Goal: Task Accomplishment & Management: Use online tool/utility

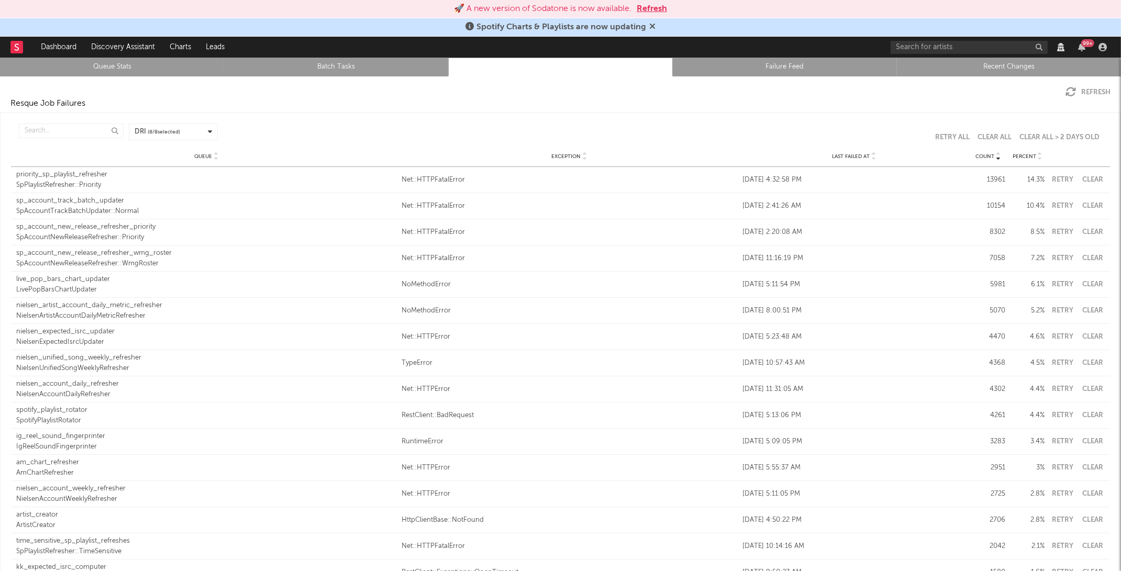
click at [646, 1] on div "🚀 A new version of Sodatone is now available. Refresh" at bounding box center [560, 9] width 1121 height 18
click at [645, 6] on button "Refresh" at bounding box center [652, 9] width 30 height 13
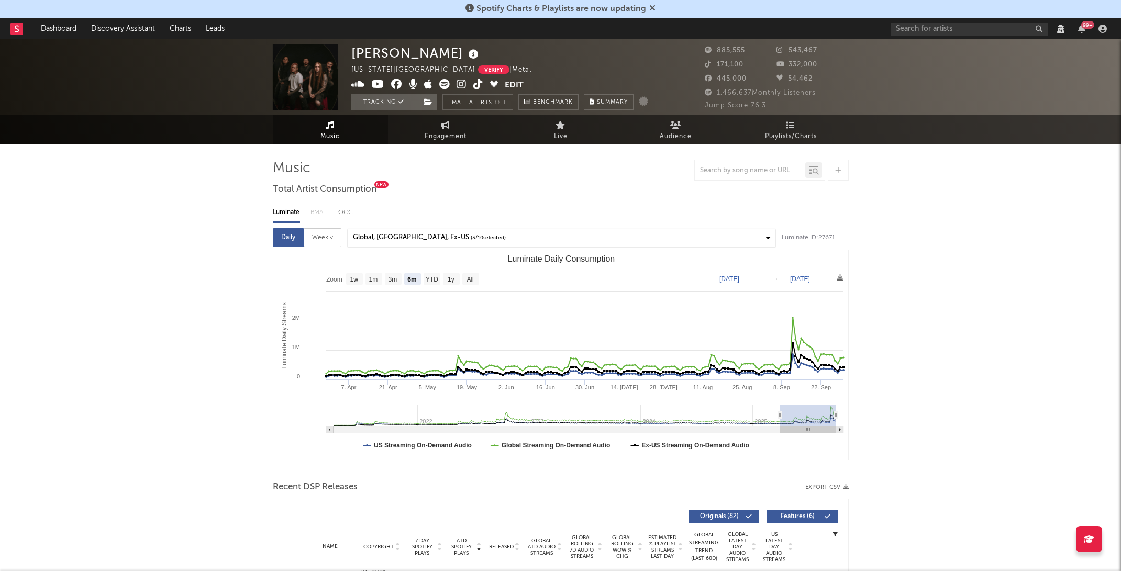
select select "6m"
select select "View all"
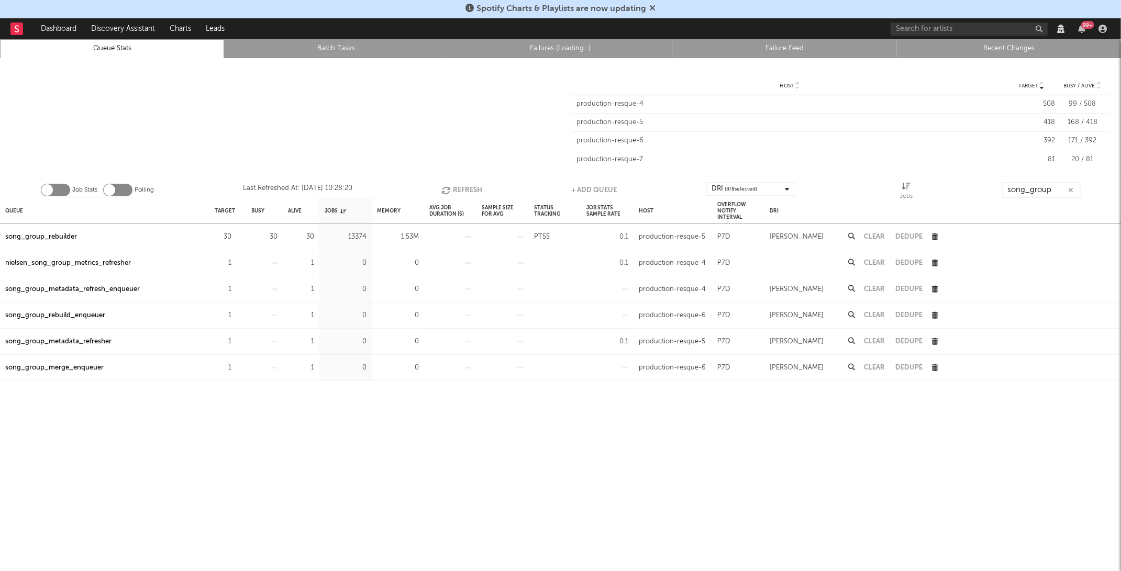
click at [456, 190] on button "Refresh" at bounding box center [462, 190] width 41 height 16
click at [58, 237] on div "song_group_rebuilder" at bounding box center [41, 237] width 72 height 13
click at [236, 235] on icon "button" at bounding box center [237, 237] width 7 height 7
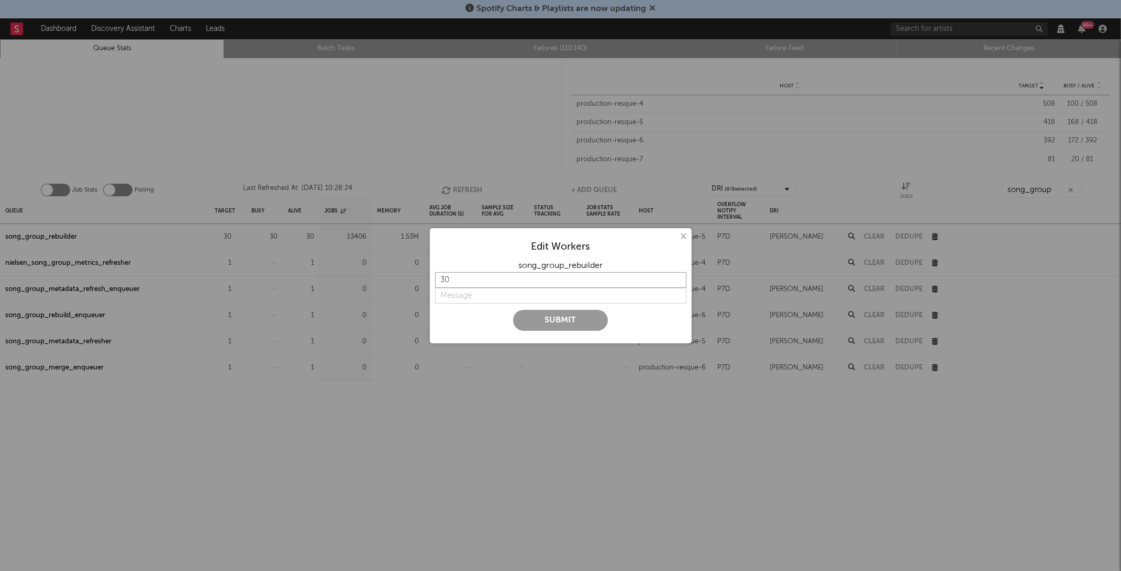
click at [458, 272] on input "30" at bounding box center [560, 280] width 251 height 16
click at [458, 275] on input "30" at bounding box center [560, 280] width 251 height 16
click at [460, 282] on input "30" at bounding box center [560, 280] width 251 height 16
type input "3"
type input "2"
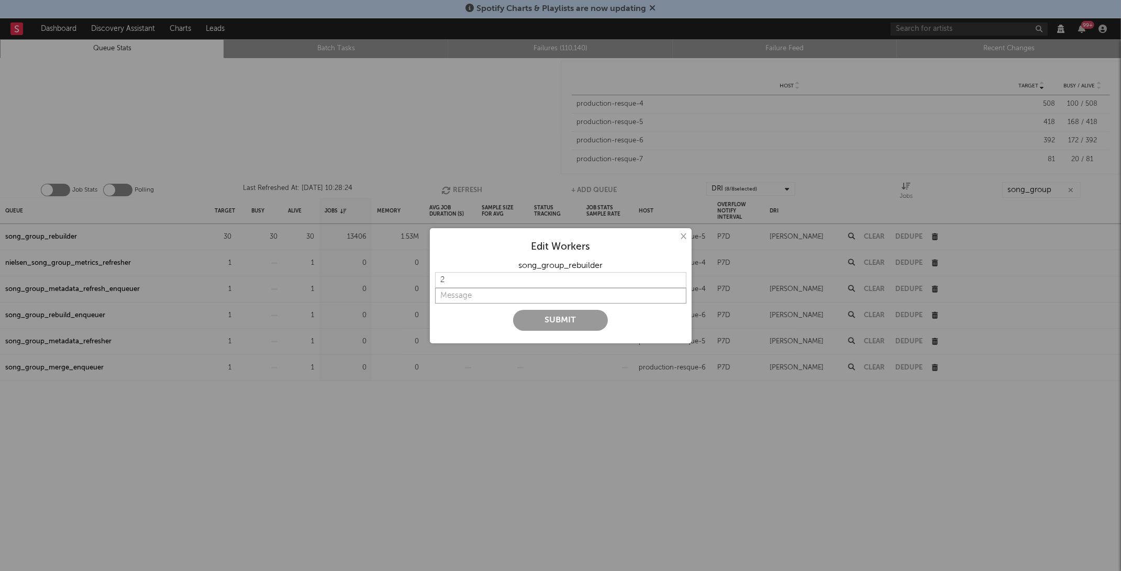
click at [461, 291] on input "string" at bounding box center [560, 296] width 251 height 16
type input "slow"
click at [535, 318] on button "Submit" at bounding box center [560, 320] width 95 height 21
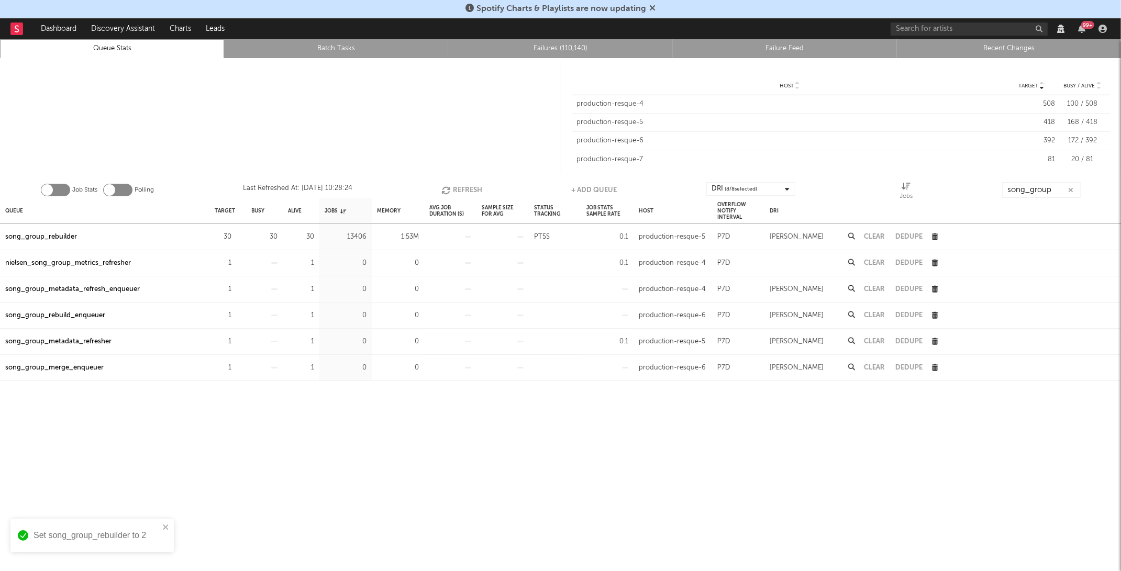
click at [452, 183] on button "Refresh" at bounding box center [462, 190] width 41 height 16
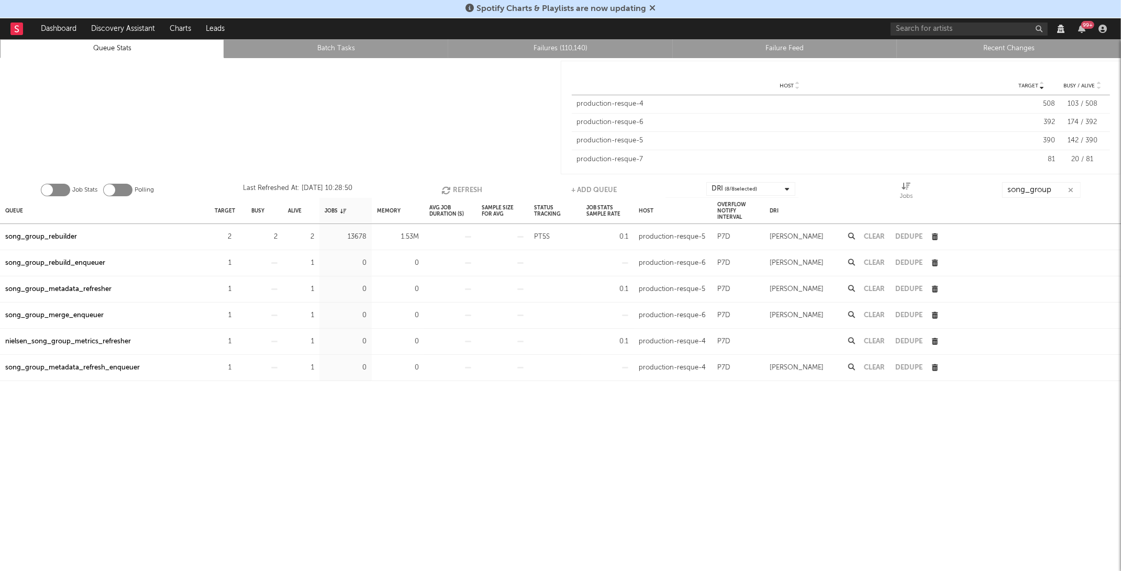
click at [452, 183] on button "Refresh" at bounding box center [462, 190] width 41 height 16
click at [452, 183] on button "Refresh" at bounding box center [461, 190] width 41 height 16
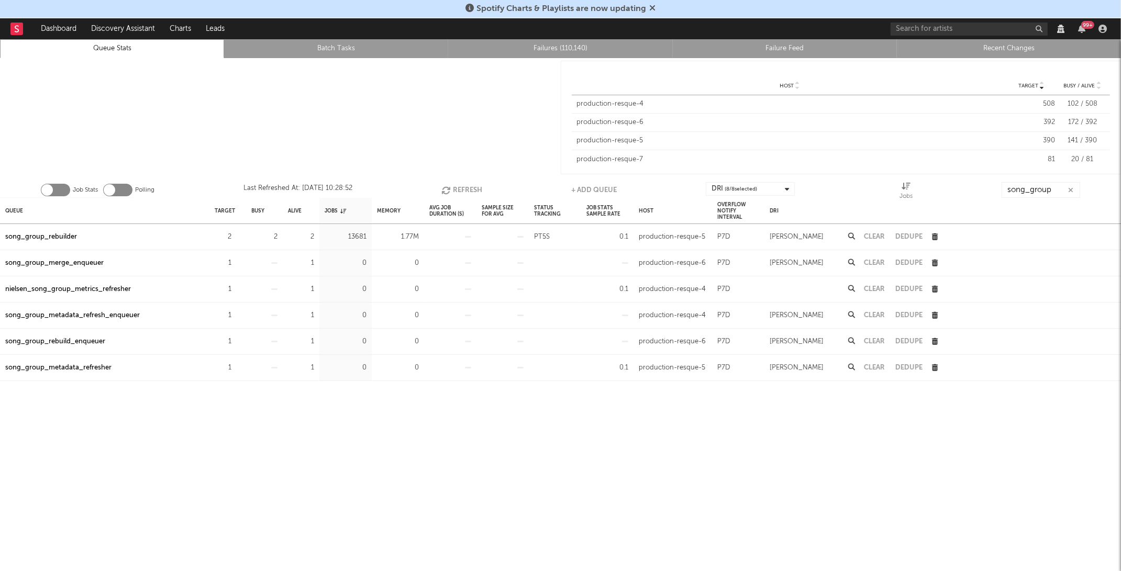
click at [452, 183] on button "Refresh" at bounding box center [461, 190] width 41 height 16
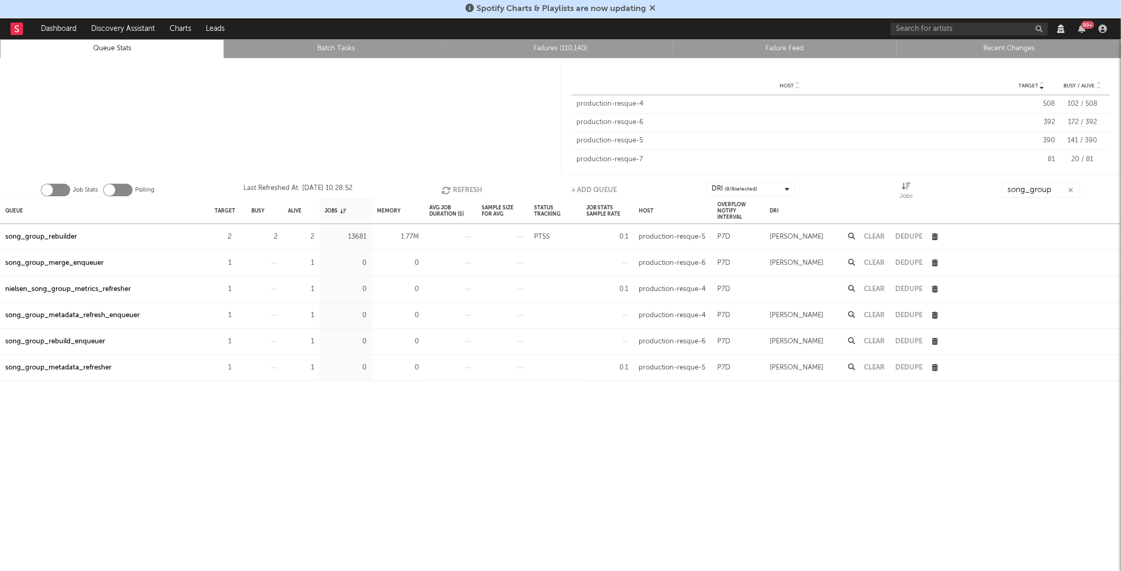
click at [452, 183] on button "Refresh" at bounding box center [461, 190] width 41 height 16
click at [452, 183] on button "Refresh" at bounding box center [462, 190] width 41 height 16
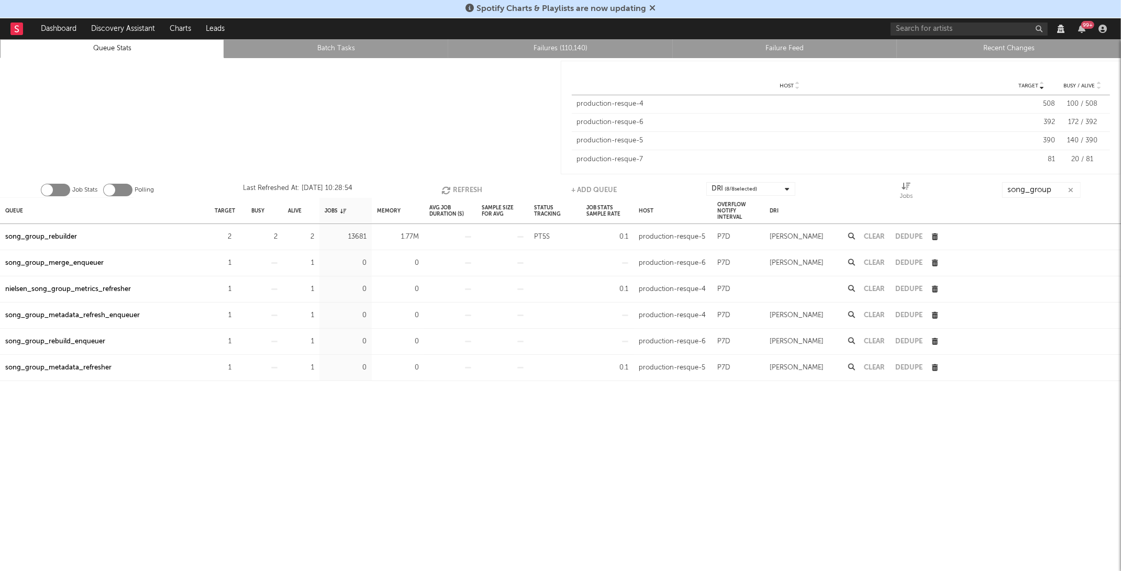
click at [452, 183] on button "Refresh" at bounding box center [462, 190] width 41 height 16
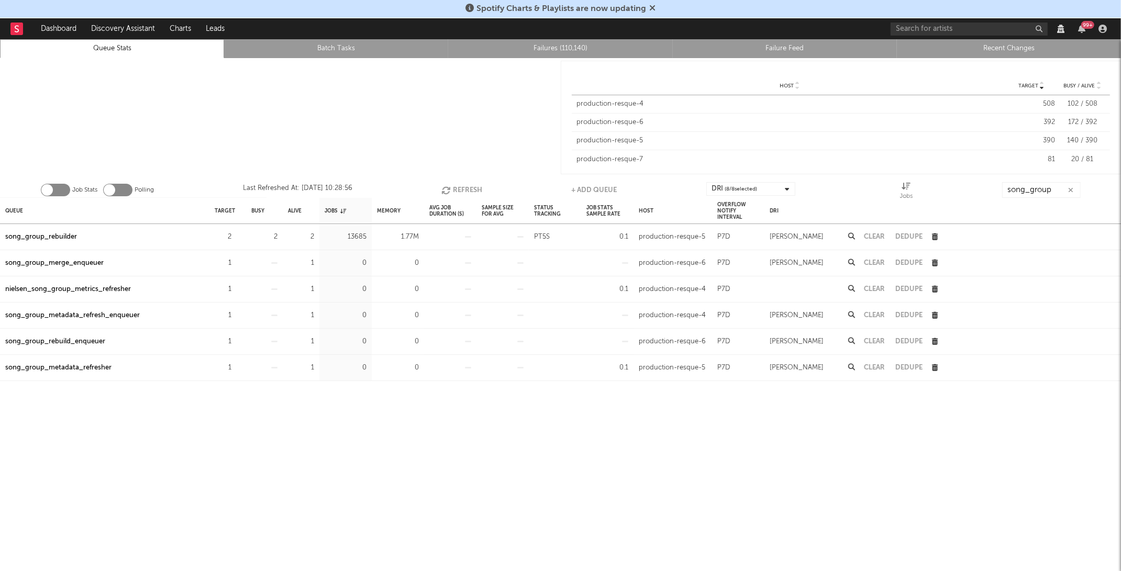
click at [452, 183] on button "Refresh" at bounding box center [462, 190] width 41 height 16
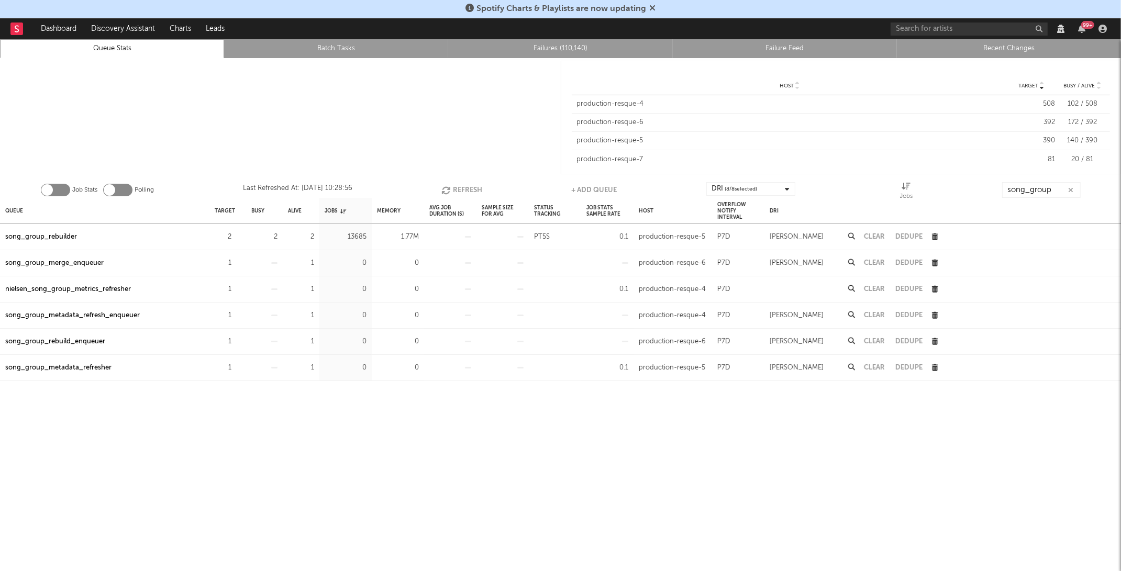
click at [452, 183] on button "Refresh" at bounding box center [462, 190] width 41 height 16
click at [532, 51] on link "Failures (110,140)" at bounding box center [560, 48] width 213 height 13
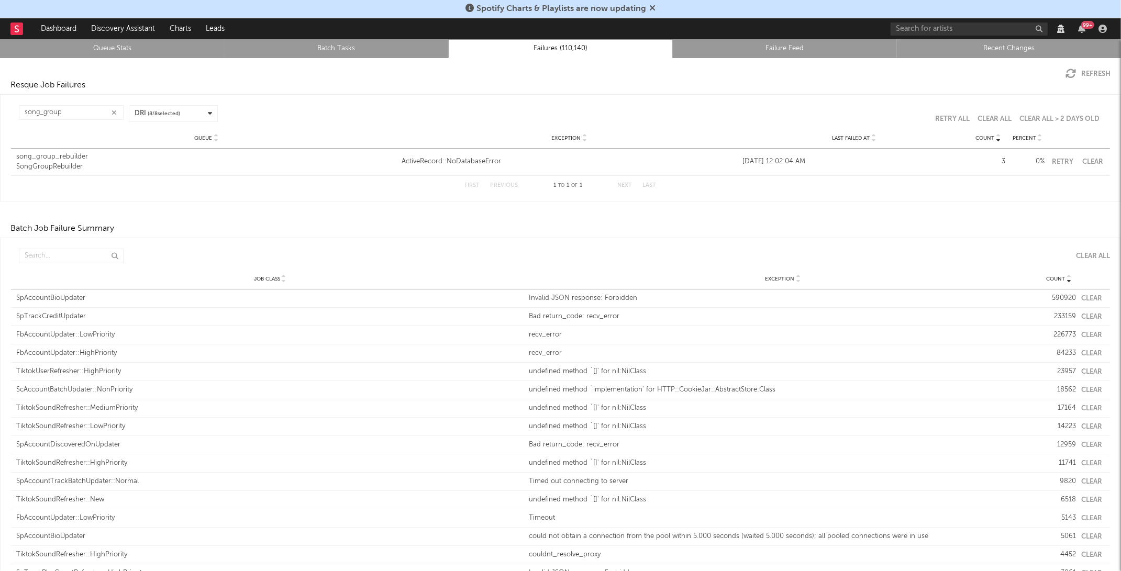
click at [123, 52] on link "Queue Stats" at bounding box center [112, 48] width 213 height 13
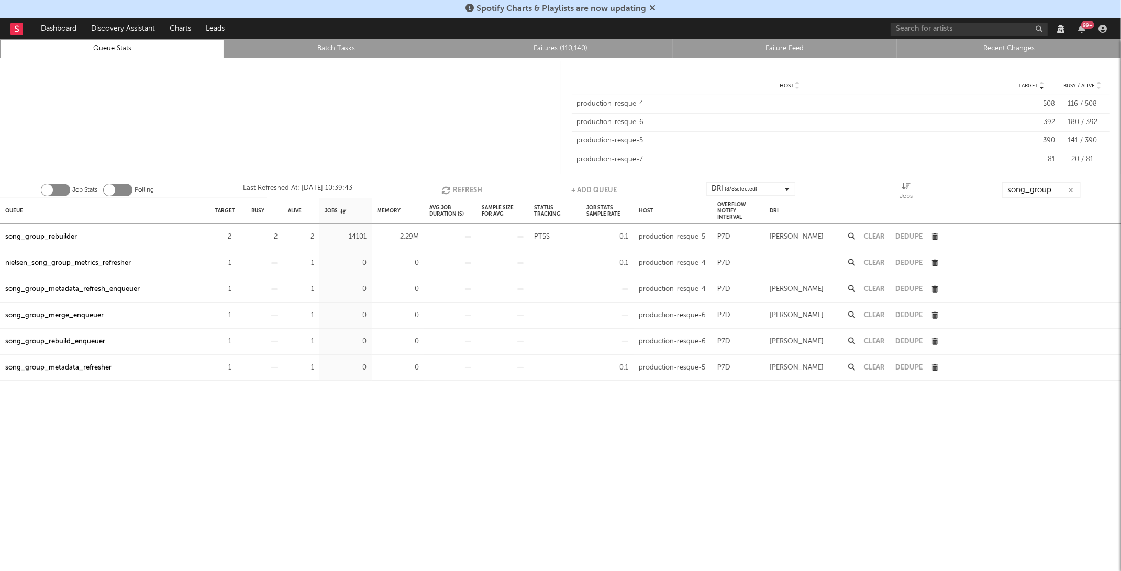
click at [1069, 189] on icon "button" at bounding box center [1071, 190] width 5 height 7
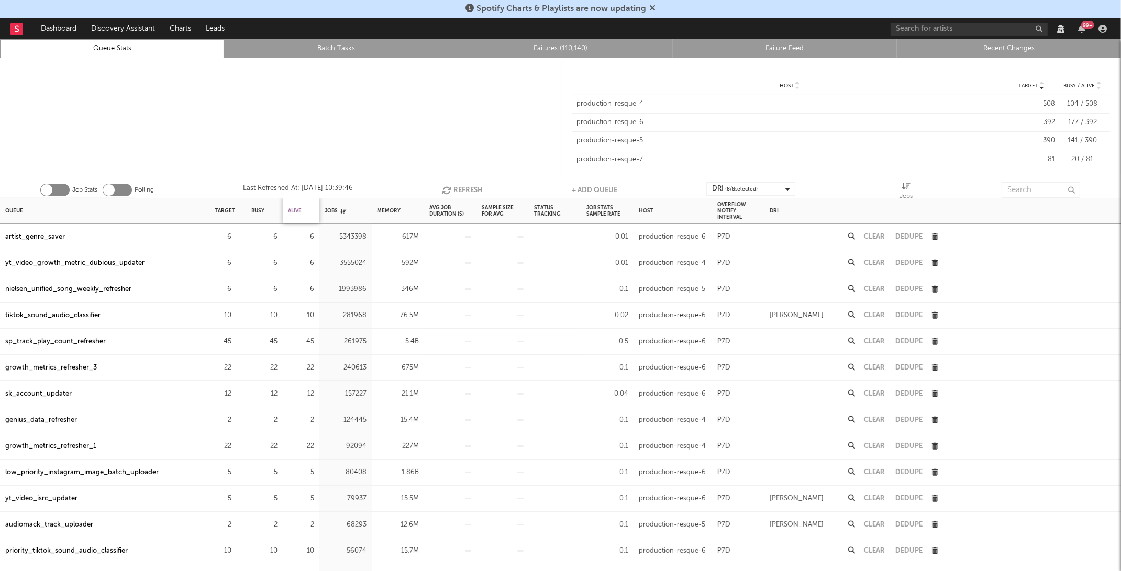
click at [296, 203] on div "Alive" at bounding box center [295, 211] width 14 height 23
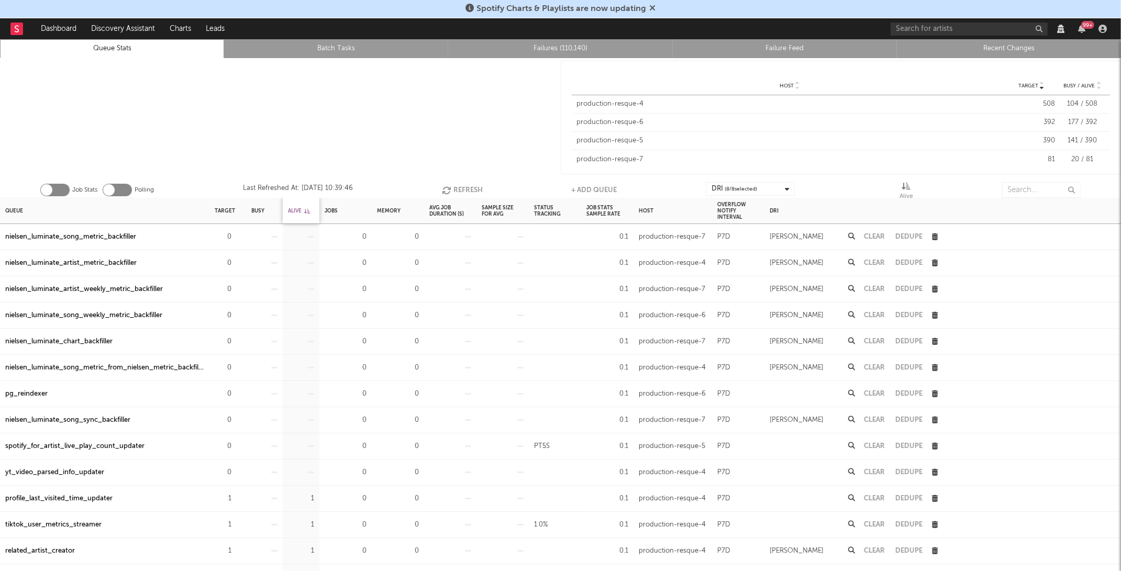
click at [296, 203] on div "Alive" at bounding box center [299, 211] width 22 height 23
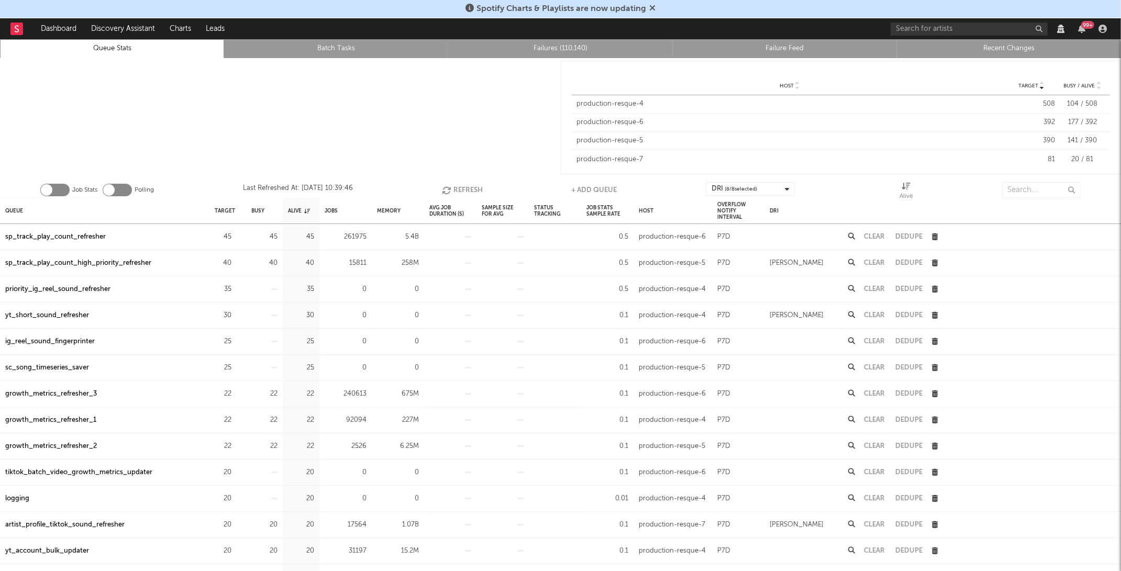
click at [91, 238] on div "sp_track_play_count_refresher" at bounding box center [55, 237] width 101 height 13
click at [237, 236] on icon "button" at bounding box center [237, 237] width 7 height 7
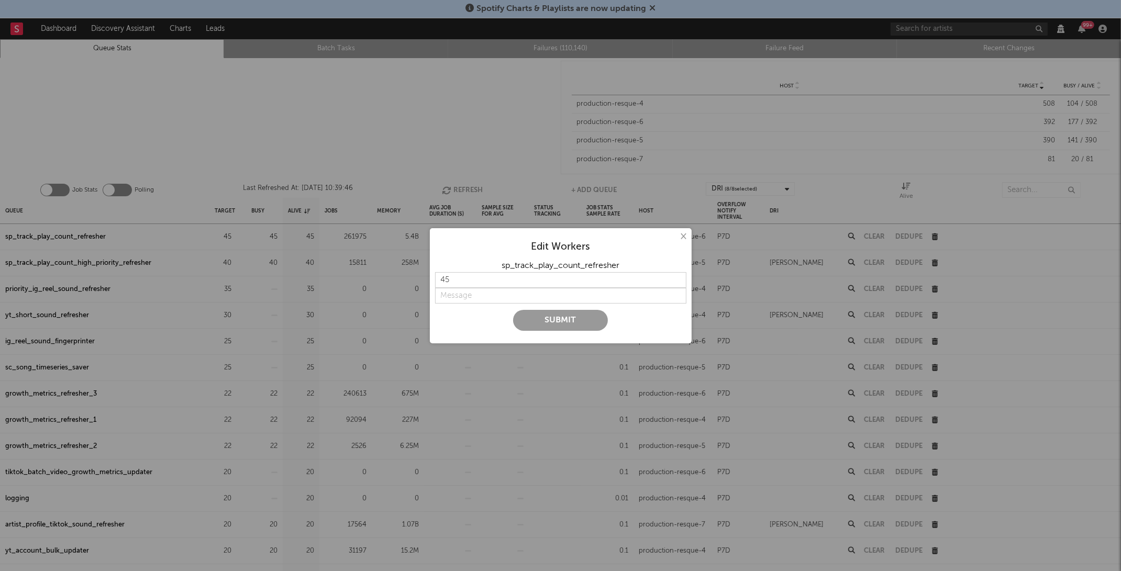
click at [488, 271] on div "sp_track_play_count_refresher" at bounding box center [560, 266] width 251 height 13
click at [486, 275] on input "45" at bounding box center [560, 280] width 251 height 16
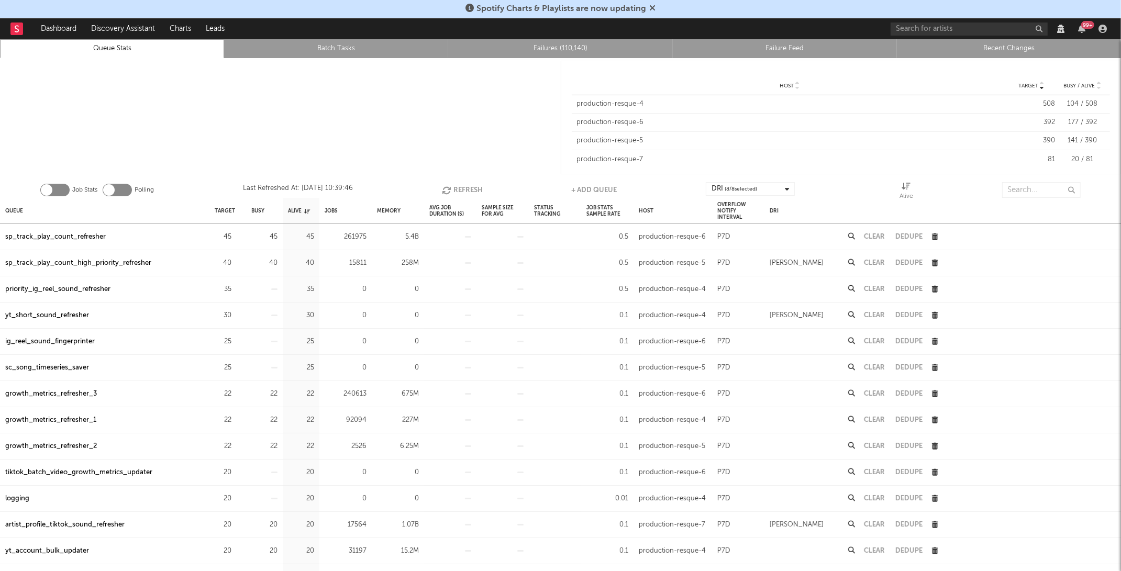
click at [316, 344] on div "× Edit Workers 45 Submit" at bounding box center [560, 285] width 1121 height 571
click at [235, 395] on icon "button" at bounding box center [237, 394] width 7 height 7
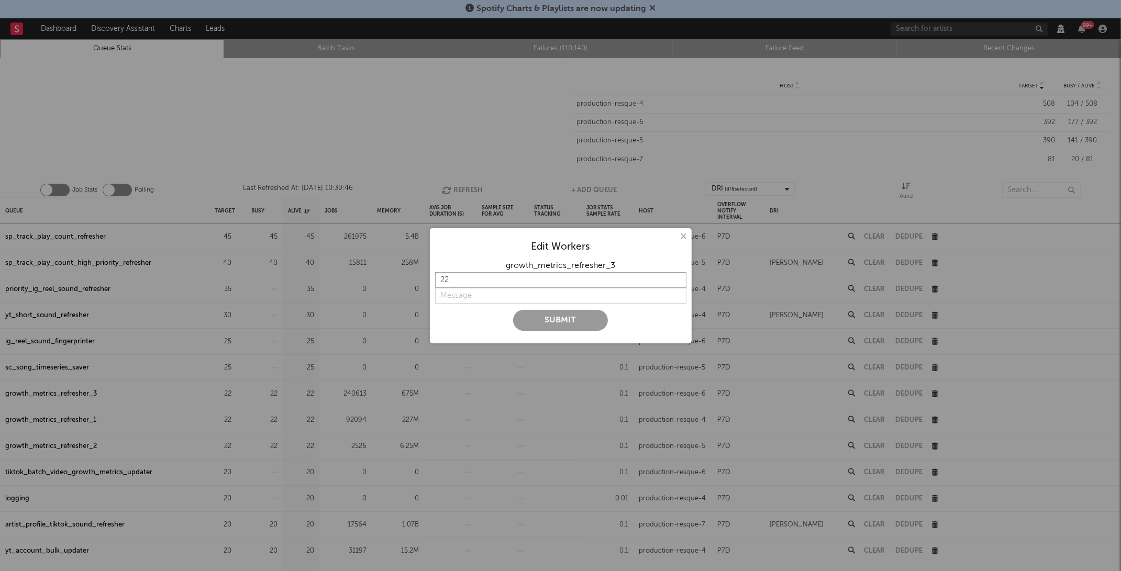
click at [457, 281] on input "22" at bounding box center [560, 280] width 251 height 16
type input "2"
type input "0"
click at [474, 297] on input "string" at bounding box center [560, 296] width 251 height 16
type input "off"
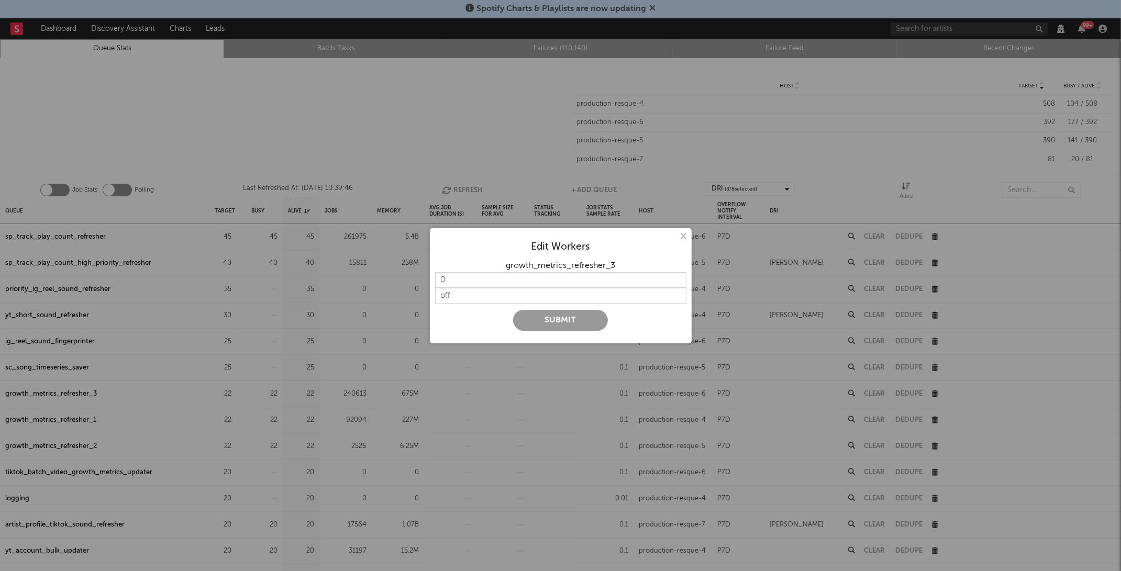
click at [576, 312] on button "Submit" at bounding box center [560, 320] width 95 height 21
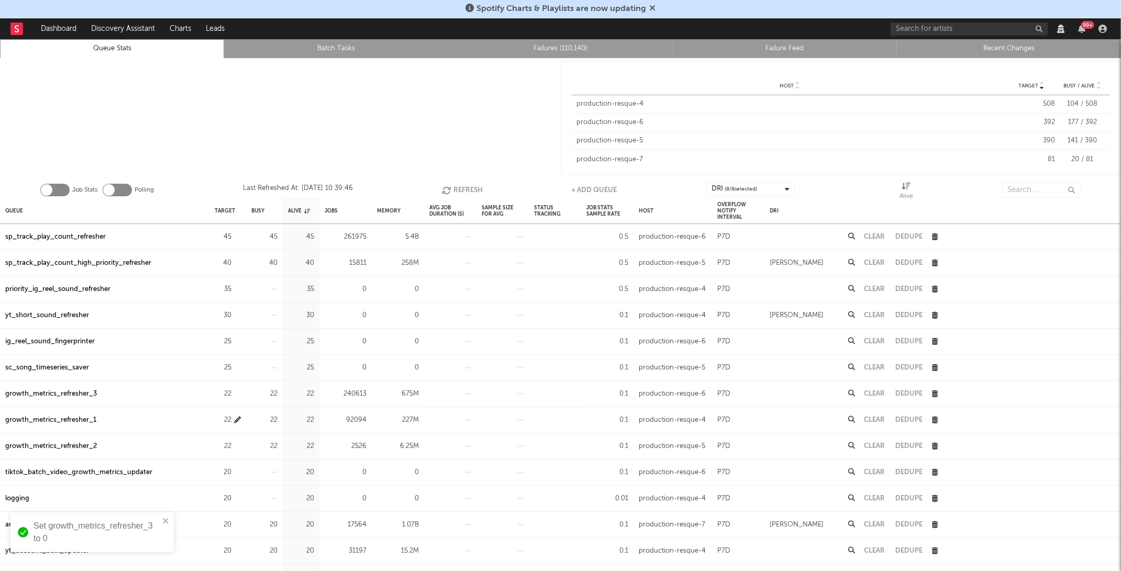
click at [238, 419] on icon "button" at bounding box center [237, 420] width 7 height 7
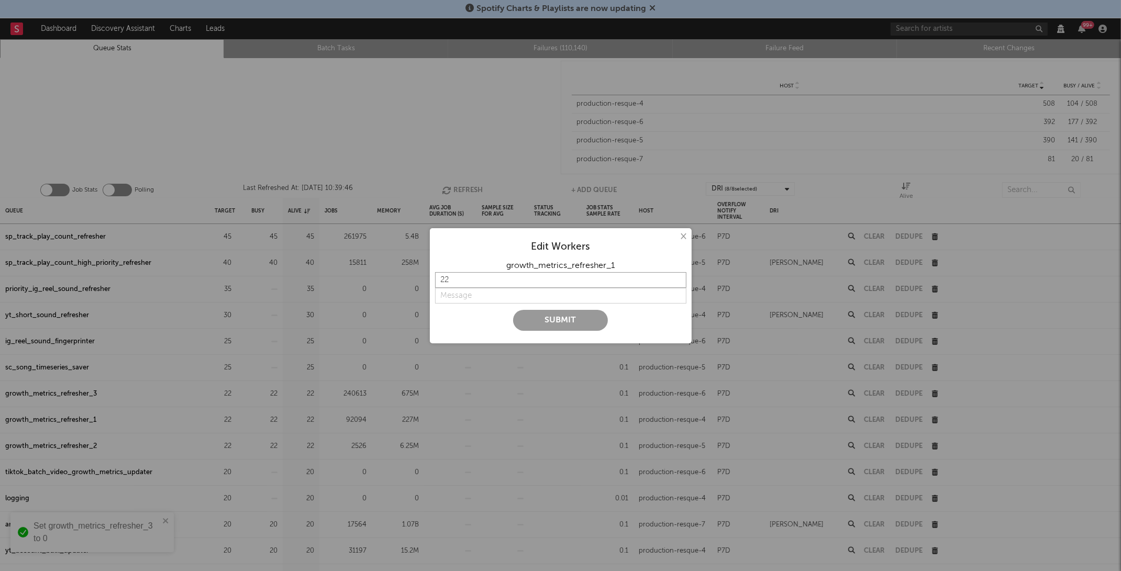
click at [465, 284] on input "22" at bounding box center [560, 280] width 251 height 16
type input "2"
type input "0"
click at [477, 294] on input "string" at bounding box center [560, 296] width 251 height 16
type input "off"
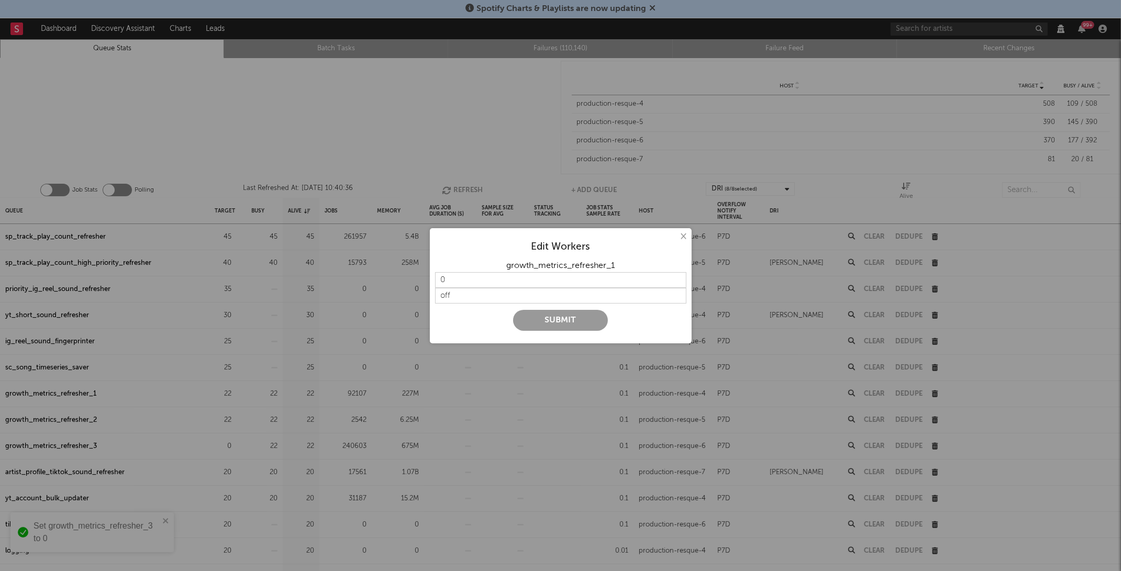
click at [524, 320] on button "Submit" at bounding box center [560, 320] width 95 height 21
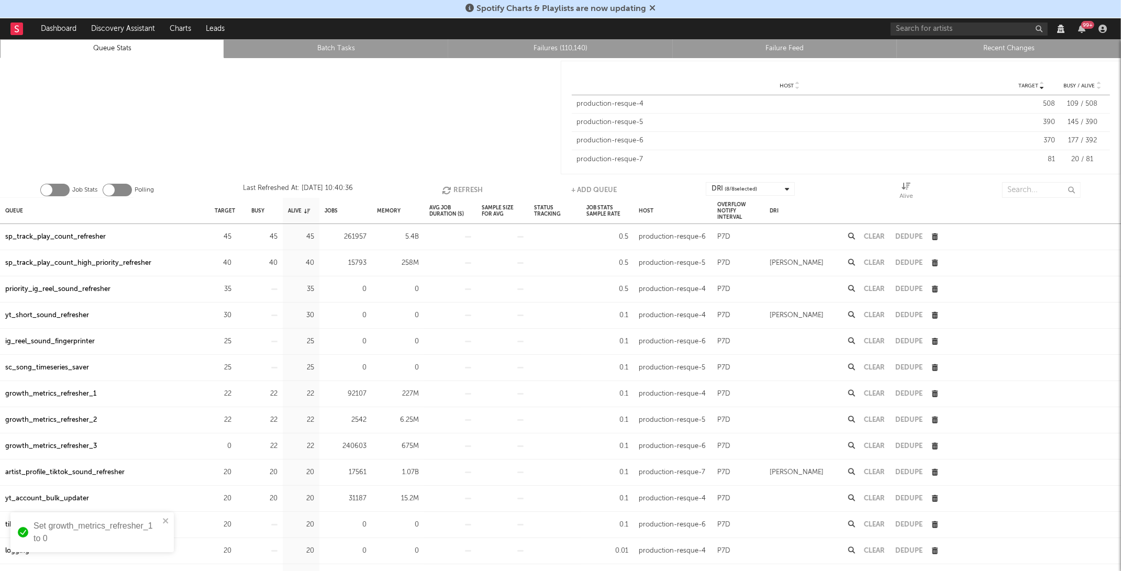
click at [460, 192] on button "Refresh" at bounding box center [462, 190] width 41 height 16
click at [460, 191] on button "Refresh" at bounding box center [462, 190] width 41 height 16
click at [1021, 187] on input "text" at bounding box center [1041, 190] width 79 height 16
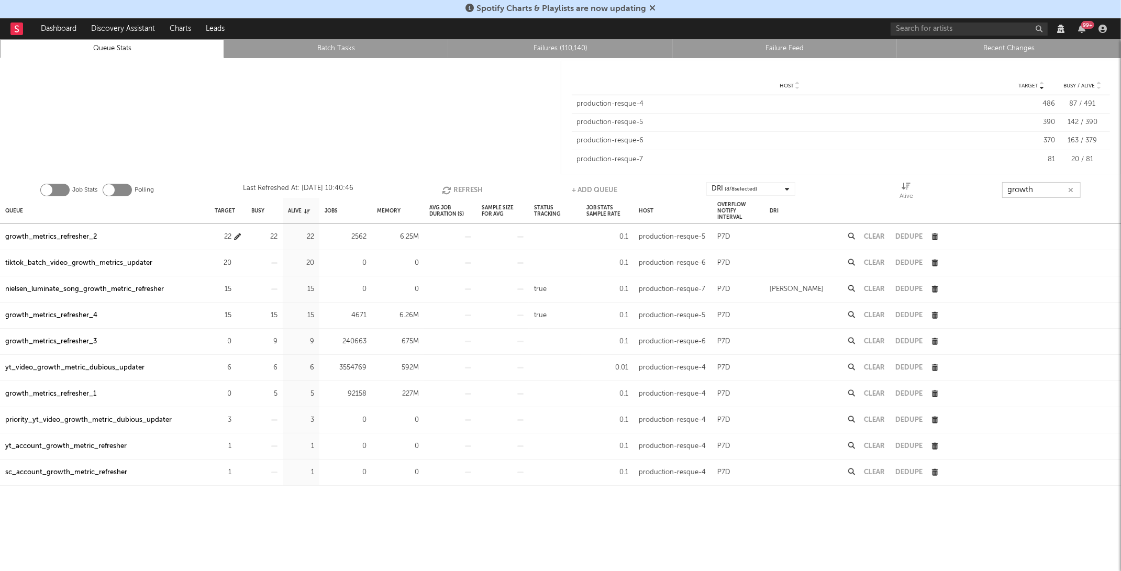
click at [240, 234] on icon "button" at bounding box center [237, 237] width 7 height 7
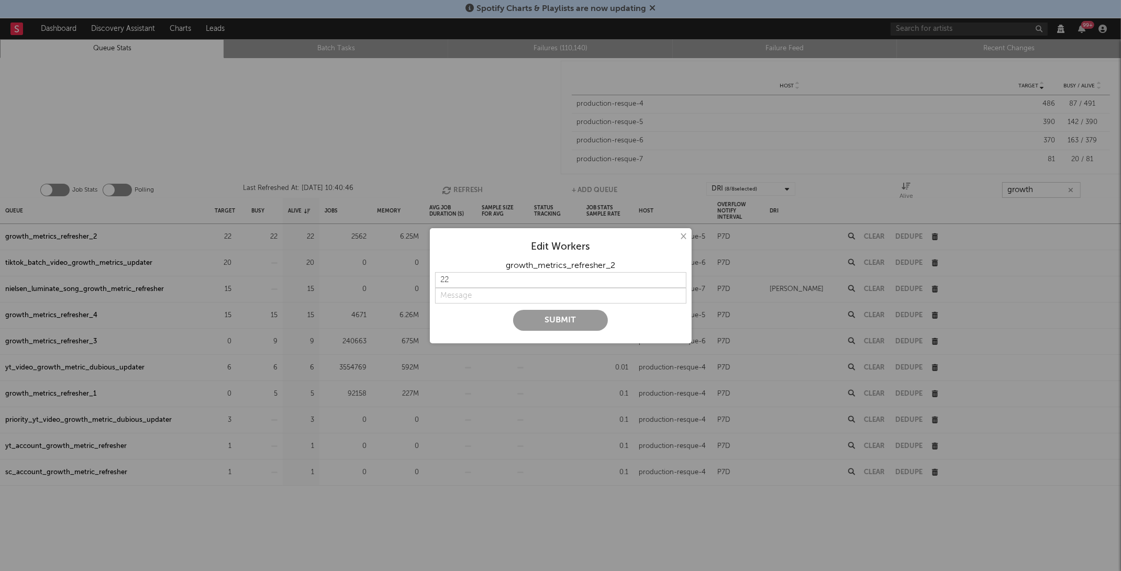
type input "growth"
click at [483, 271] on div "growth_metrics_refresher_2" at bounding box center [560, 266] width 251 height 13
click at [483, 280] on input "22" at bounding box center [560, 280] width 251 height 16
type input "2"
type input "0"
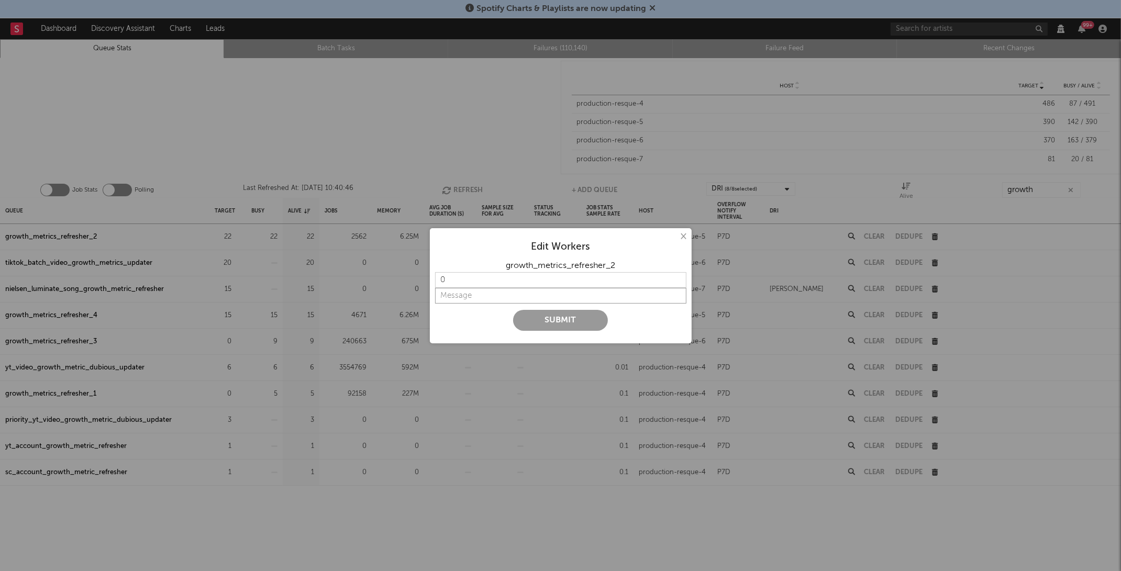
click at [483, 300] on input "string" at bounding box center [560, 296] width 251 height 16
type input "off"
click at [533, 325] on button "Submit" at bounding box center [560, 320] width 95 height 21
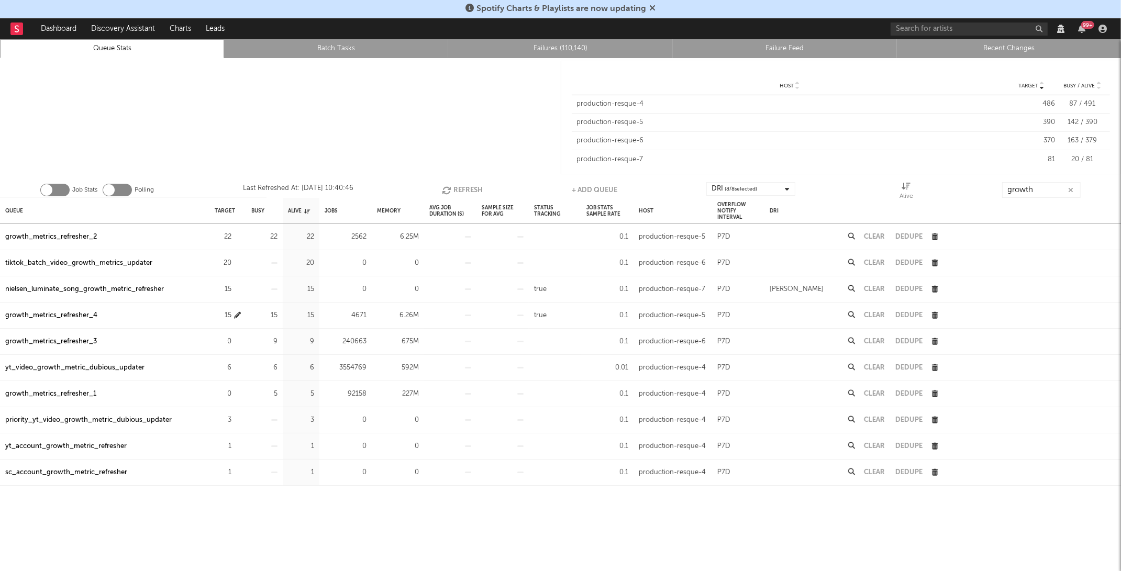
click at [238, 312] on icon "button" at bounding box center [237, 315] width 7 height 7
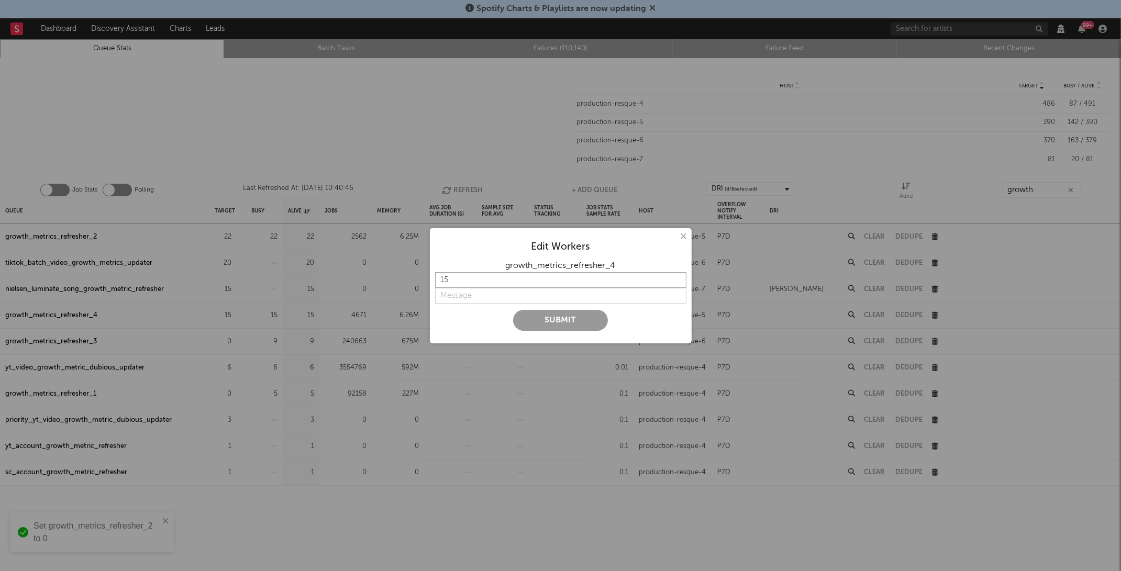
click at [456, 283] on input "15" at bounding box center [560, 280] width 251 height 16
type input "1"
type input "0"
click at [477, 304] on div at bounding box center [560, 307] width 251 height 6
click at [470, 297] on input "string" at bounding box center [560, 296] width 251 height 16
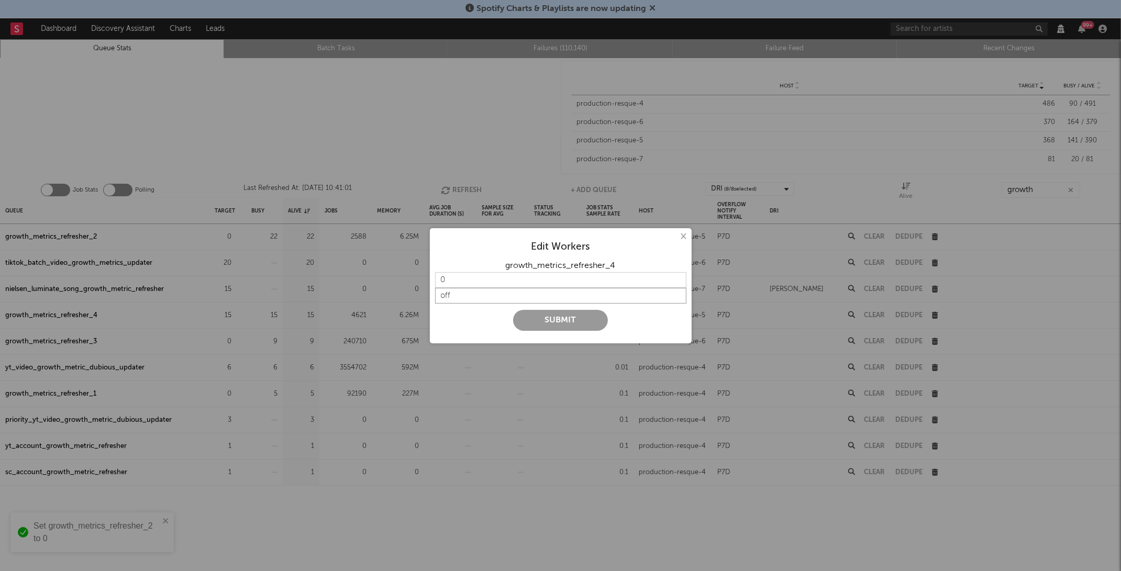
type input "off"
click at [535, 314] on button "Submit" at bounding box center [560, 320] width 95 height 21
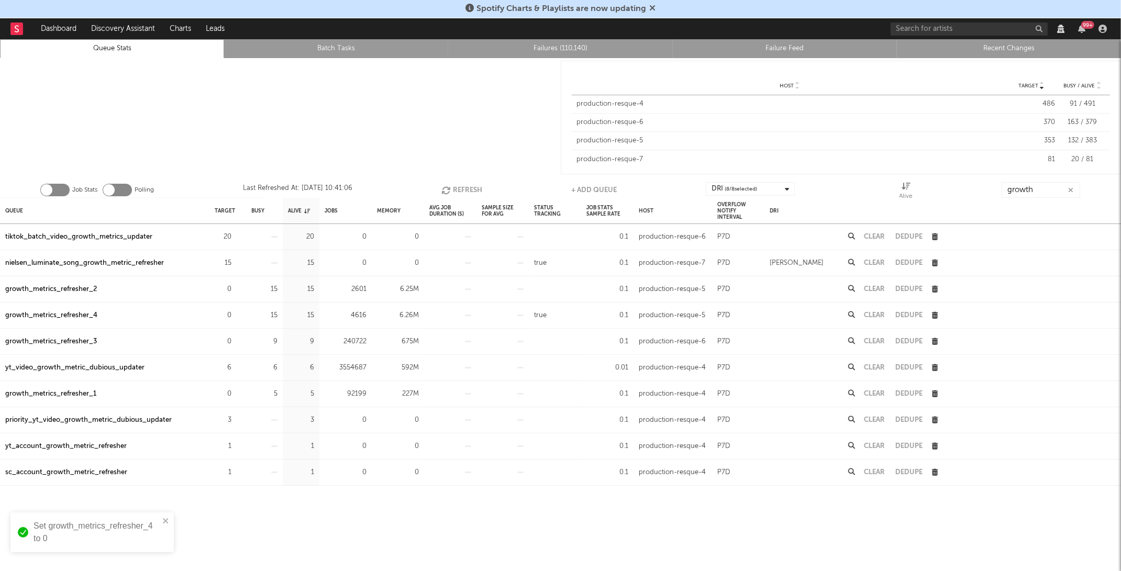
click at [467, 193] on button "Refresh" at bounding box center [461, 190] width 41 height 16
click at [1070, 188] on icon "button" at bounding box center [1070, 190] width 5 height 7
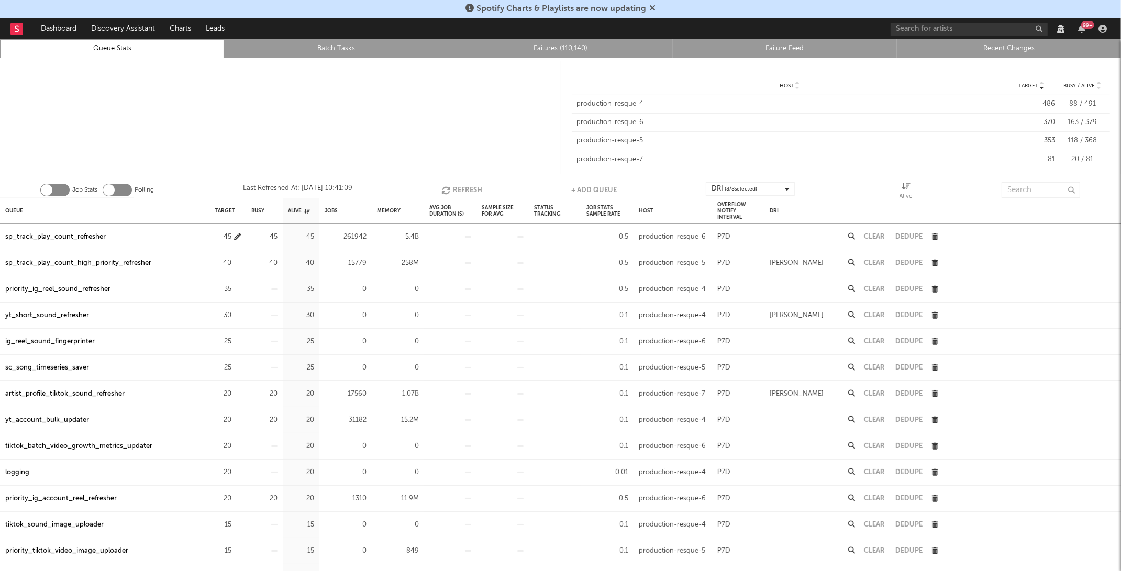
click at [236, 238] on icon "button" at bounding box center [237, 237] width 7 height 7
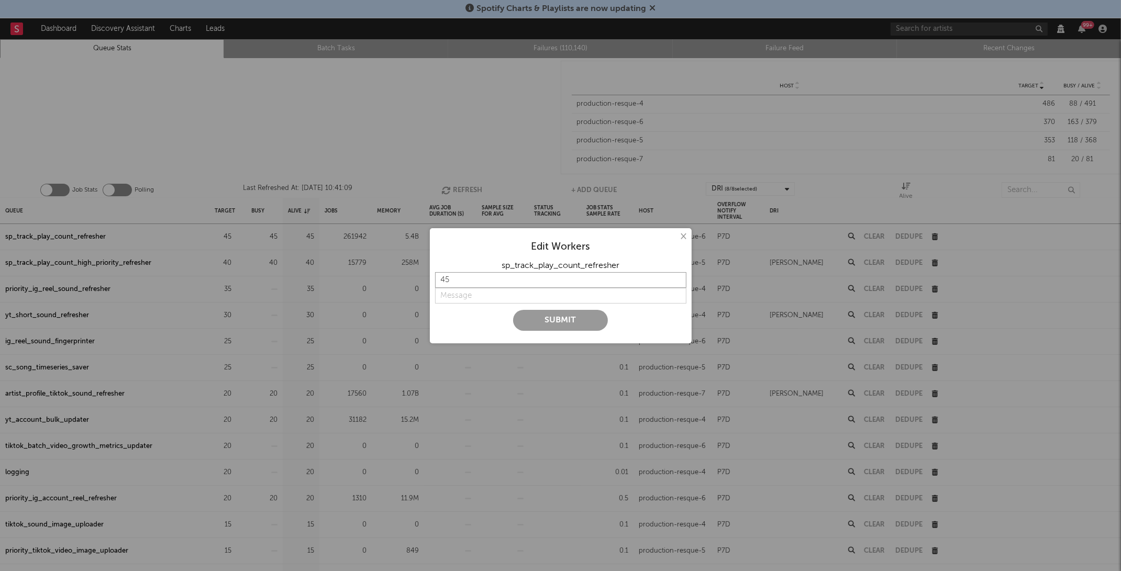
click at [462, 277] on input "45" at bounding box center [560, 280] width 251 height 16
type input "4"
type input "35"
click at [534, 317] on button "Submit" at bounding box center [560, 320] width 95 height 21
click at [498, 297] on input "string" at bounding box center [560, 296] width 251 height 16
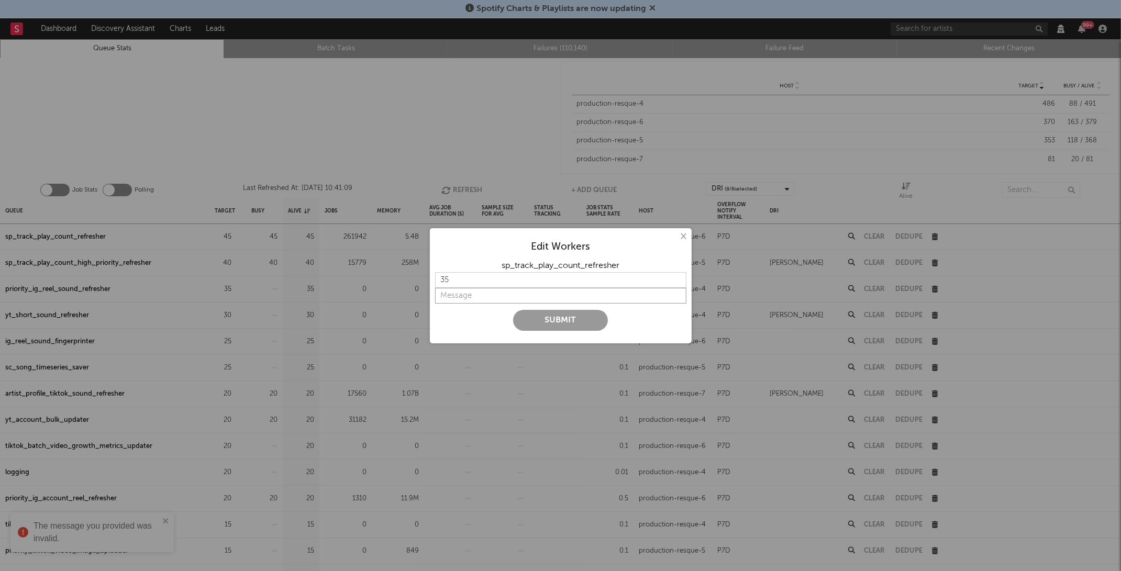
type input "l"
type input "k"
click at [538, 319] on button "Submit" at bounding box center [560, 320] width 95 height 21
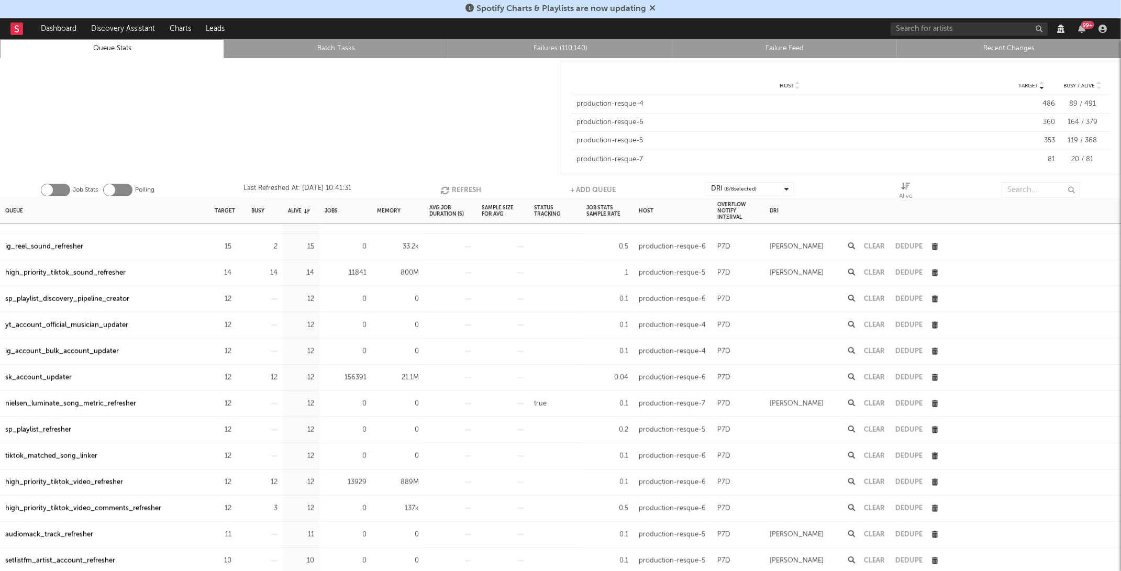
click at [356, 375] on div "156391" at bounding box center [346, 377] width 42 height 13
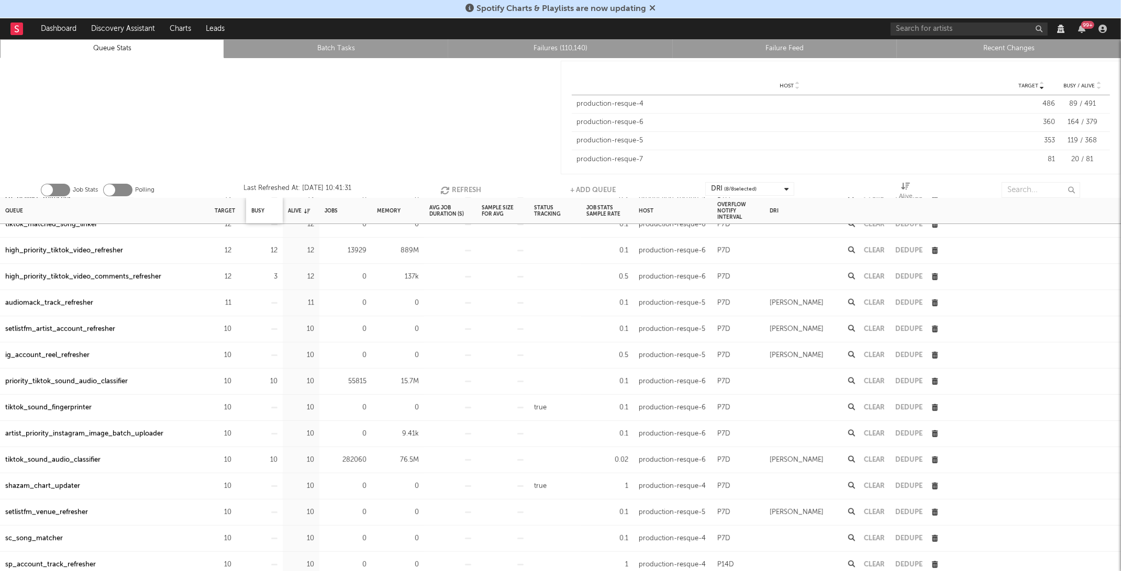
click at [265, 211] on div "Busy" at bounding box center [264, 211] width 37 height 26
click at [256, 211] on div "Busy" at bounding box center [257, 211] width 13 height 23
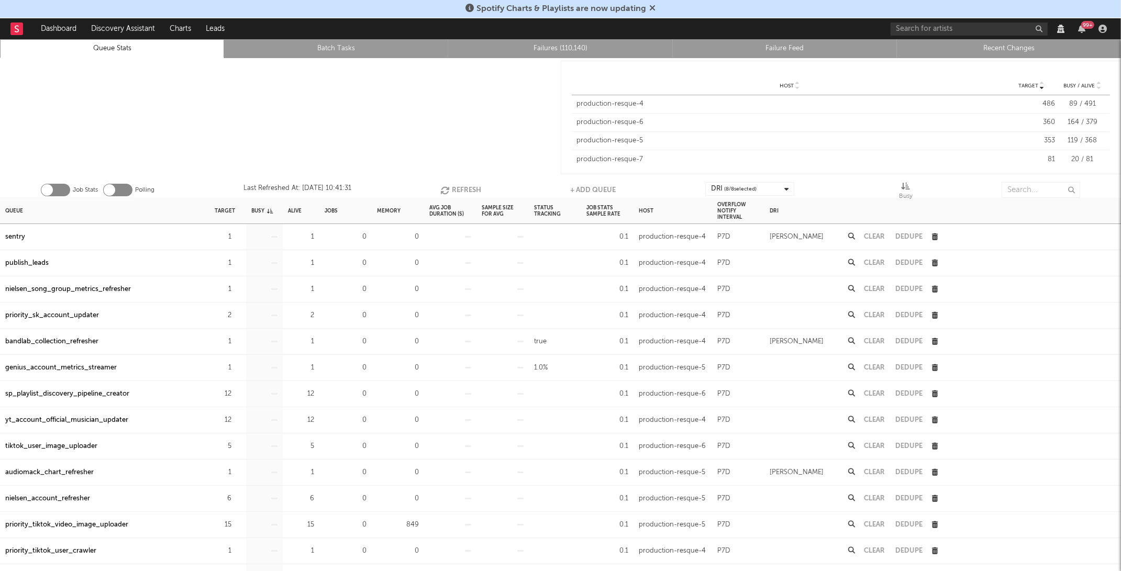
click at [256, 211] on div "Busy" at bounding box center [261, 211] width 21 height 23
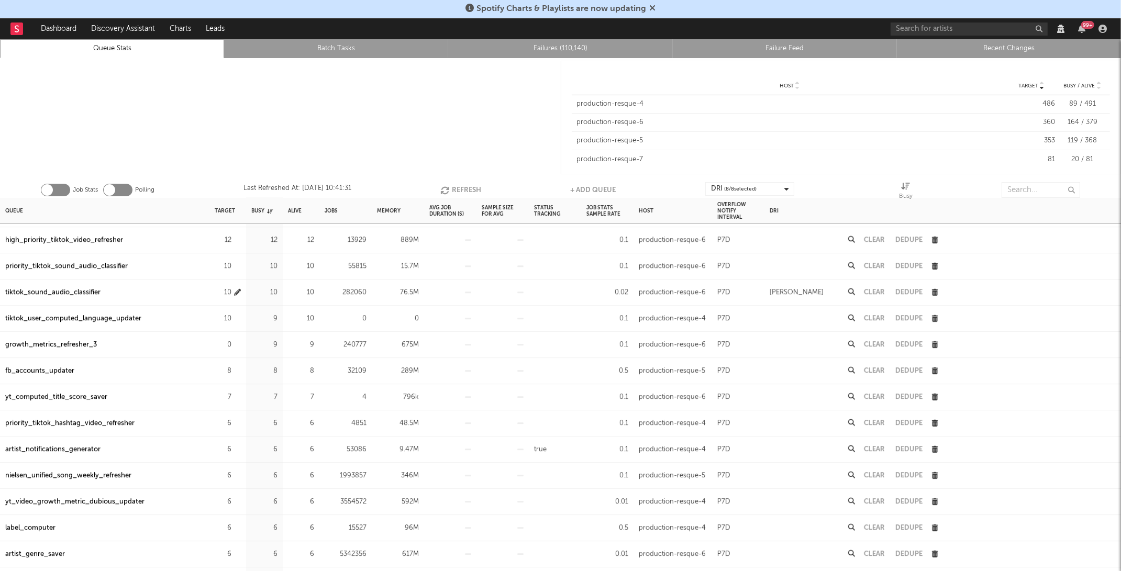
click at [238, 291] on icon "button" at bounding box center [237, 292] width 7 height 7
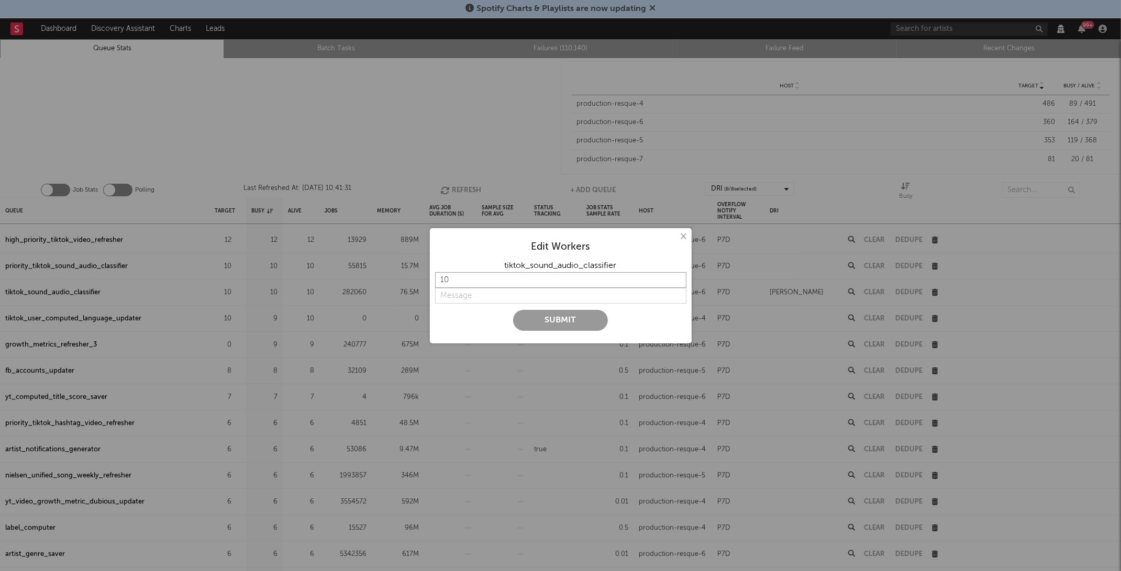
click at [489, 278] on input "10" at bounding box center [560, 280] width 251 height 16
type input "1"
type input "0"
click at [487, 296] on input "string" at bounding box center [560, 296] width 251 height 16
type input "off"
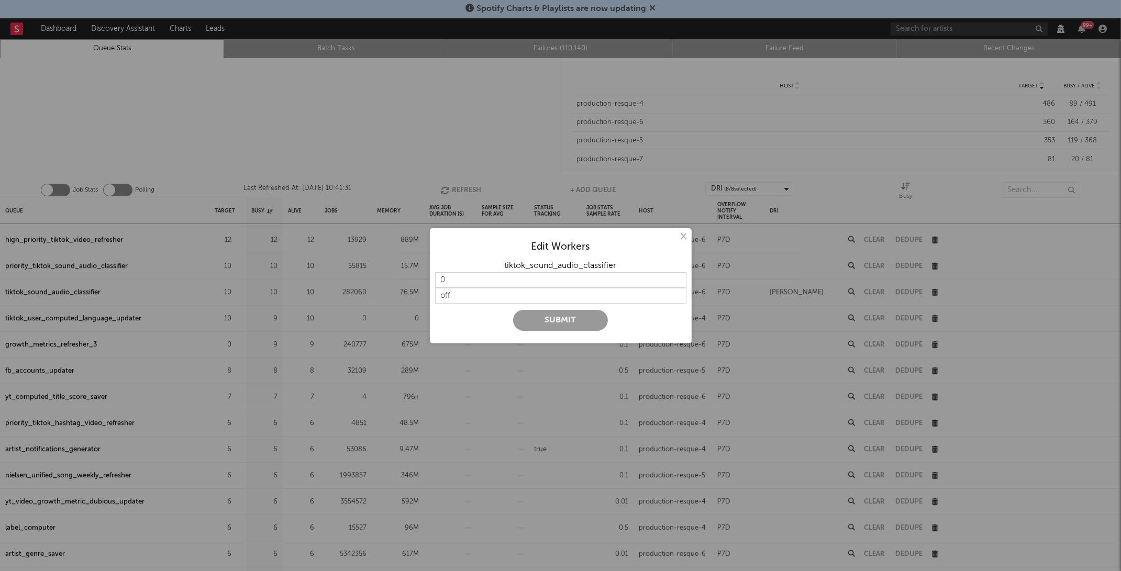
click at [567, 323] on button "Submit" at bounding box center [560, 320] width 95 height 21
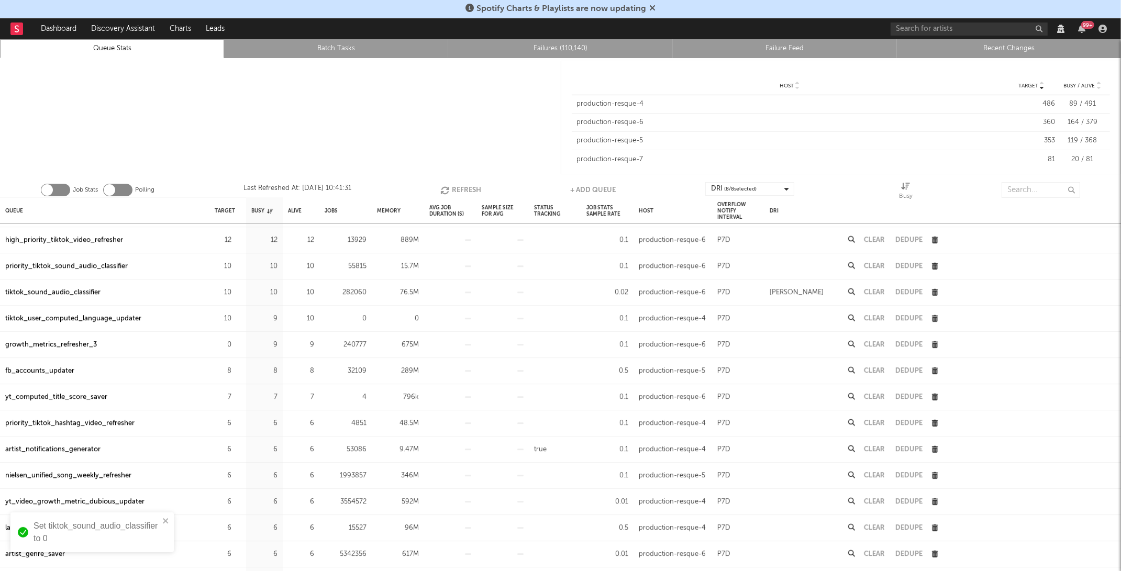
click at [443, 183] on button "Refresh" at bounding box center [460, 190] width 41 height 16
click at [443, 183] on button "Refresh" at bounding box center [461, 190] width 41 height 16
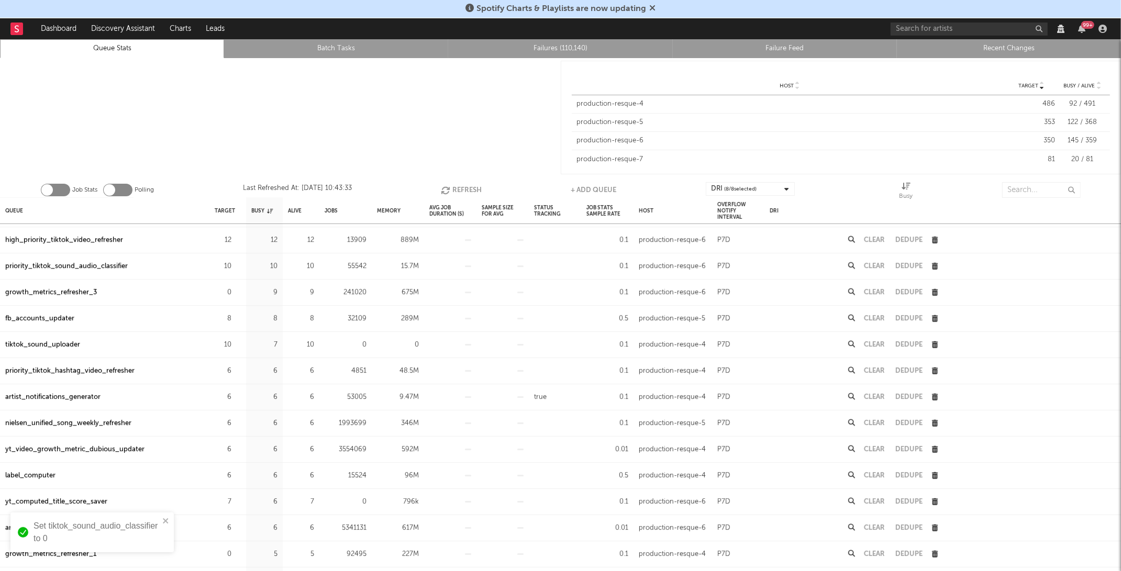
click at [443, 183] on button "Refresh" at bounding box center [461, 190] width 41 height 16
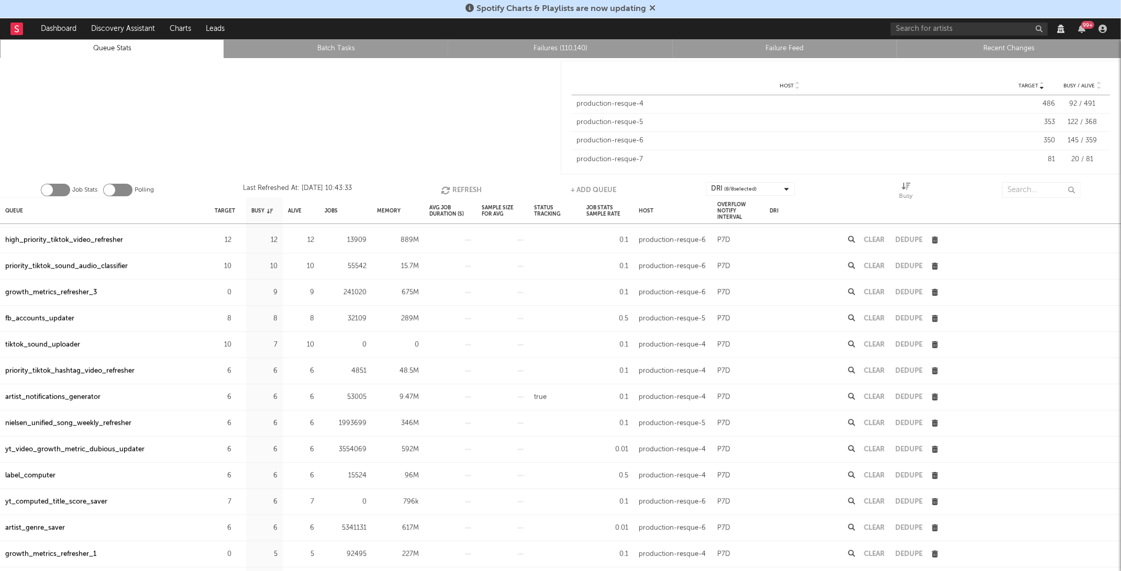
click at [443, 183] on button "Refresh" at bounding box center [461, 190] width 41 height 16
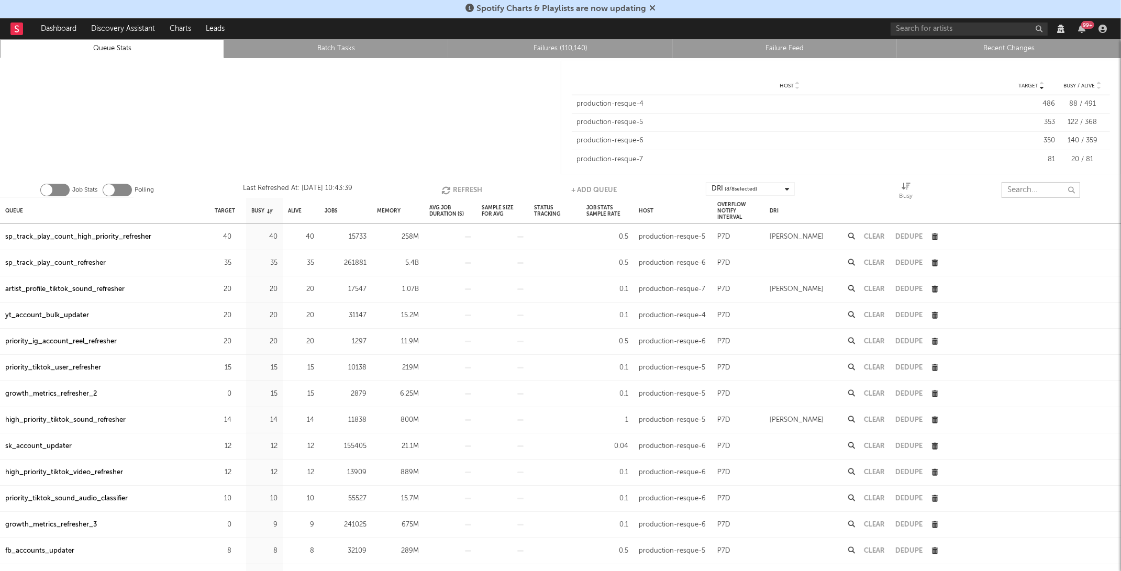
click at [1022, 183] on input "text" at bounding box center [1041, 190] width 79 height 16
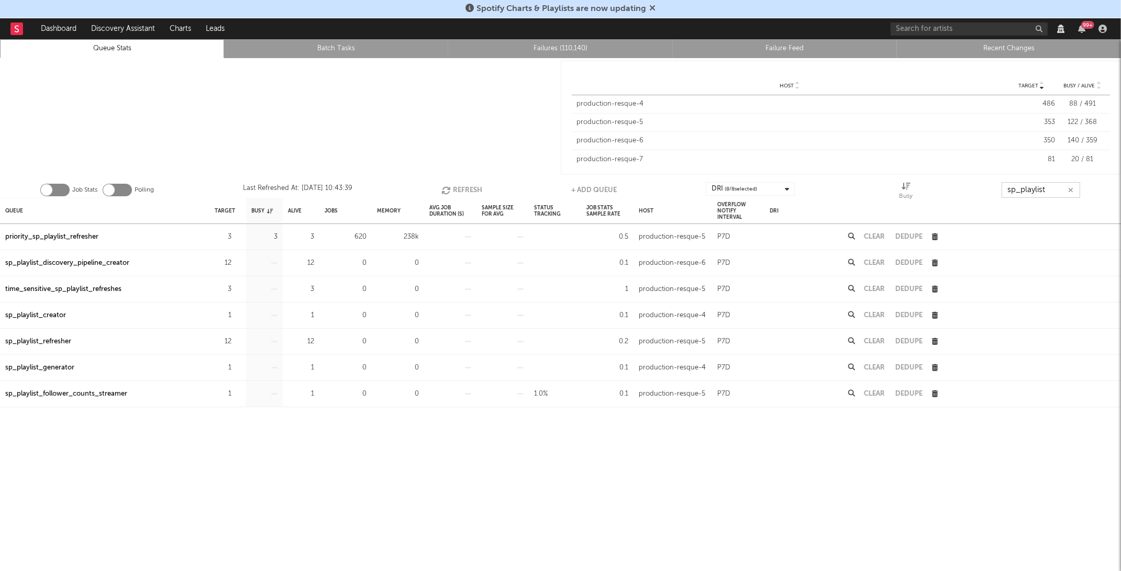
type input "sp_playlist"
click at [75, 231] on div "priority_sp_playlist_refresher" at bounding box center [51, 237] width 93 height 13
click at [1066, 184] on input "sp_playlist" at bounding box center [1041, 190] width 79 height 16
click at [1072, 189] on icon "button" at bounding box center [1070, 190] width 5 height 7
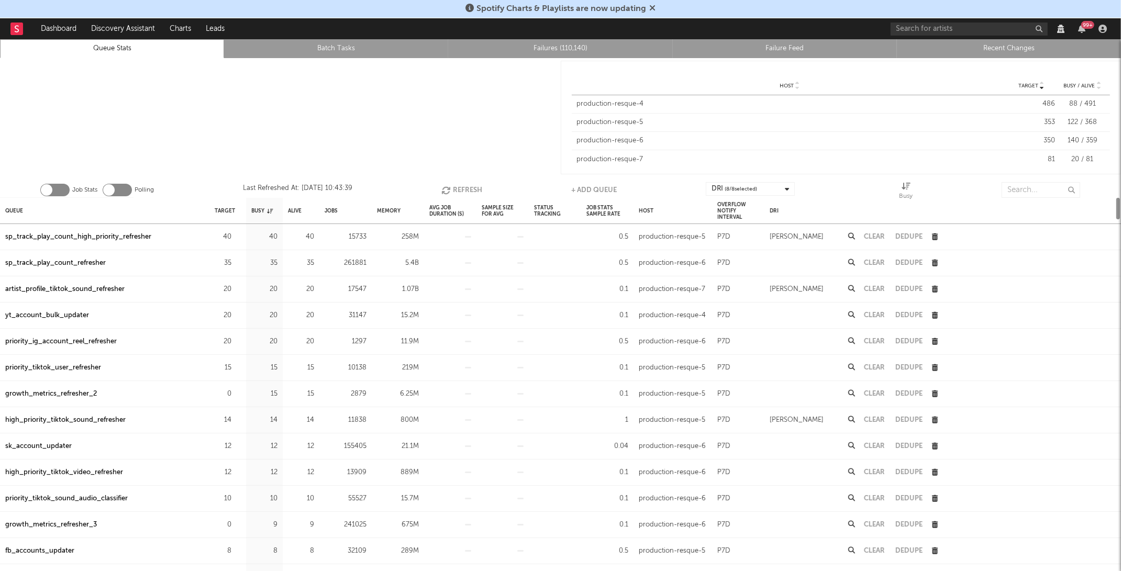
click at [1019, 179] on div "Job Stats Polling Last Refreshed At: Oct 3 10:43:39 Refresh + Add Queue DRI ( 8…" at bounding box center [560, 187] width 1121 height 21
click at [1019, 185] on input "text" at bounding box center [1041, 190] width 79 height 16
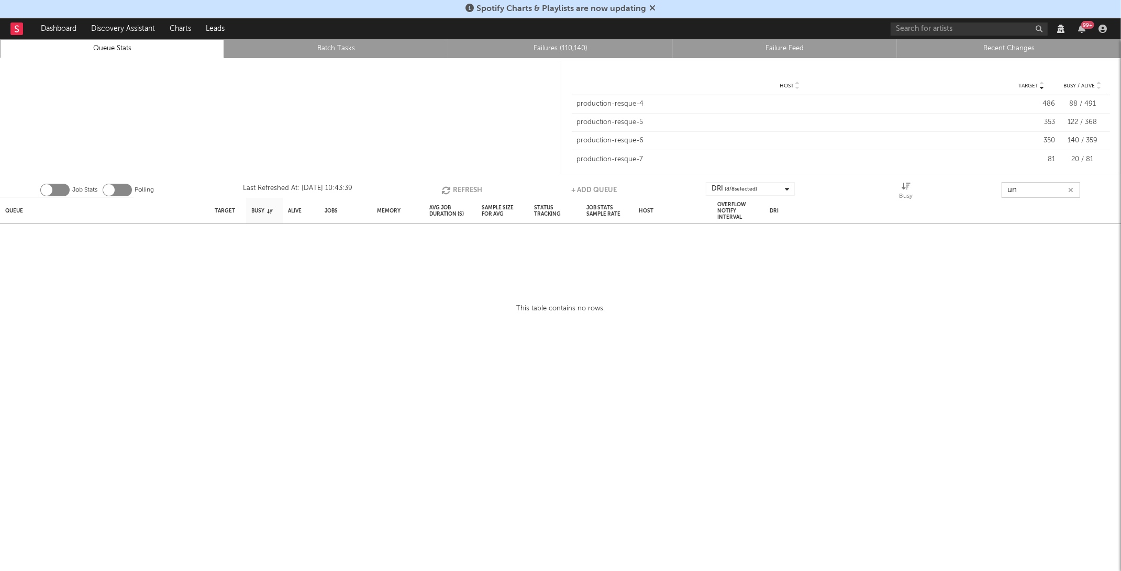
type input "u"
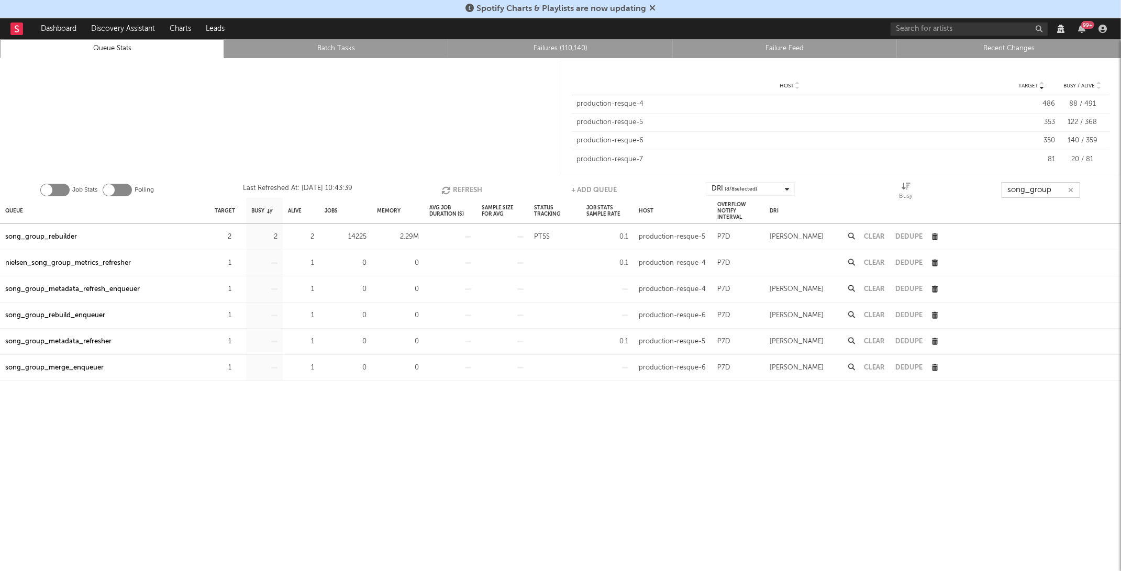
click at [466, 184] on button "Refresh" at bounding box center [461, 190] width 41 height 16
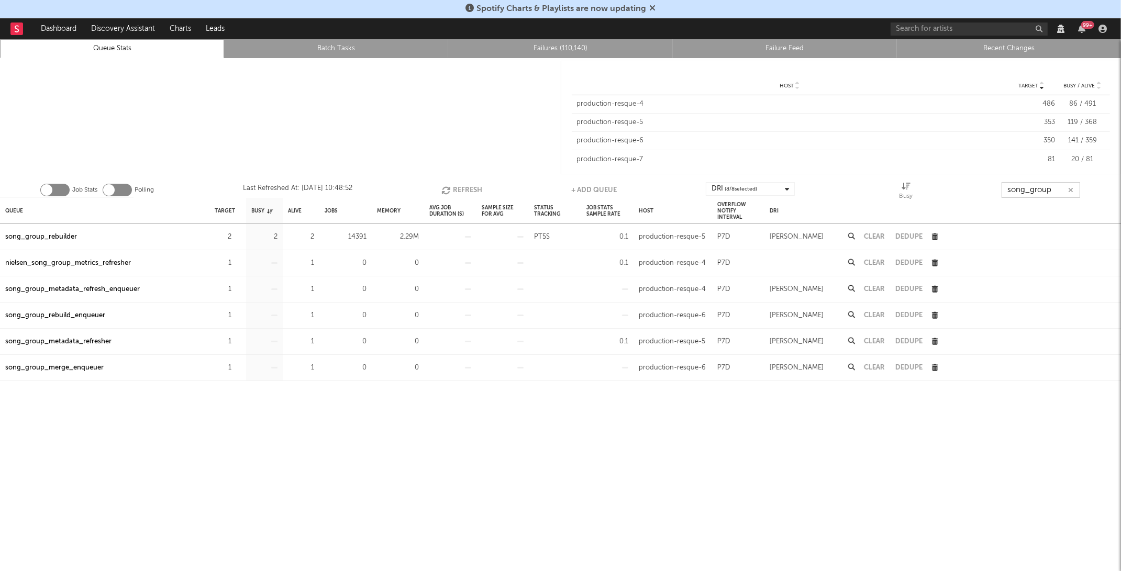
click at [466, 184] on button "Refresh" at bounding box center [461, 190] width 41 height 16
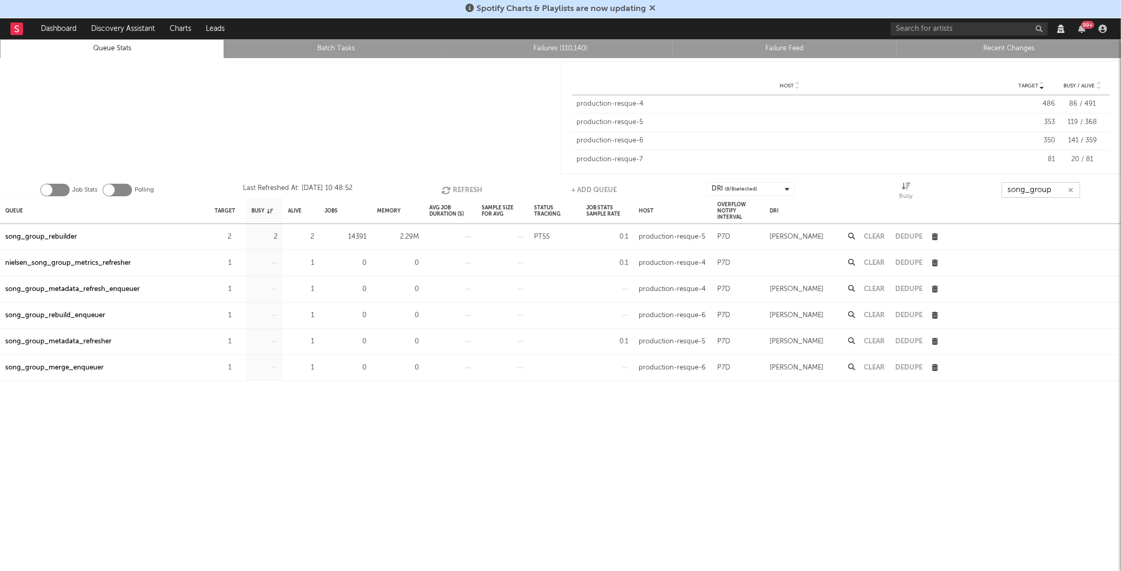
click at [466, 184] on button "Refresh" at bounding box center [461, 190] width 41 height 16
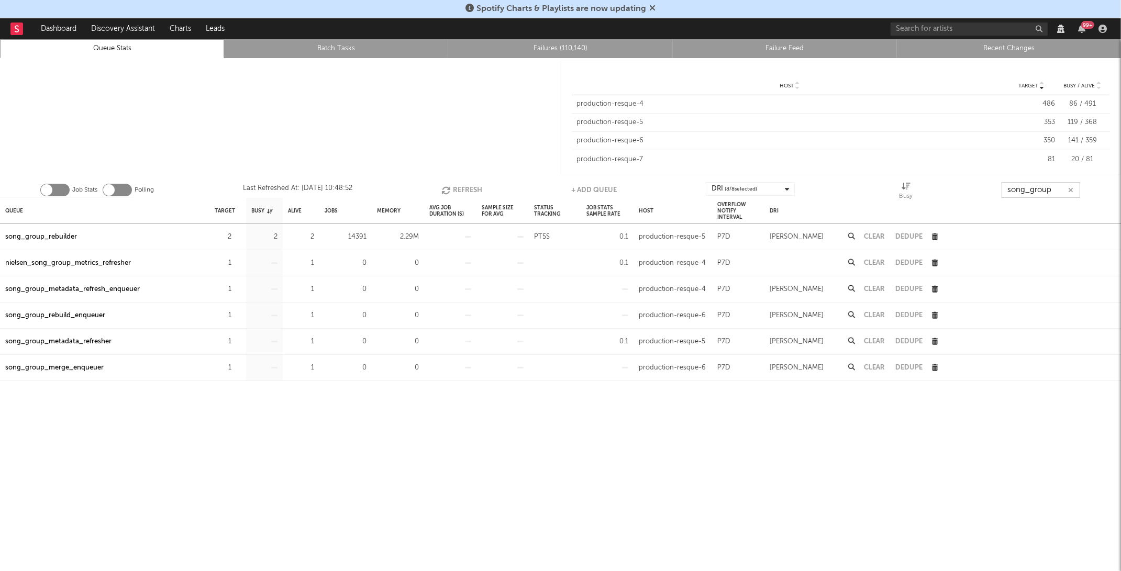
click at [466, 184] on button "Refresh" at bounding box center [461, 190] width 41 height 16
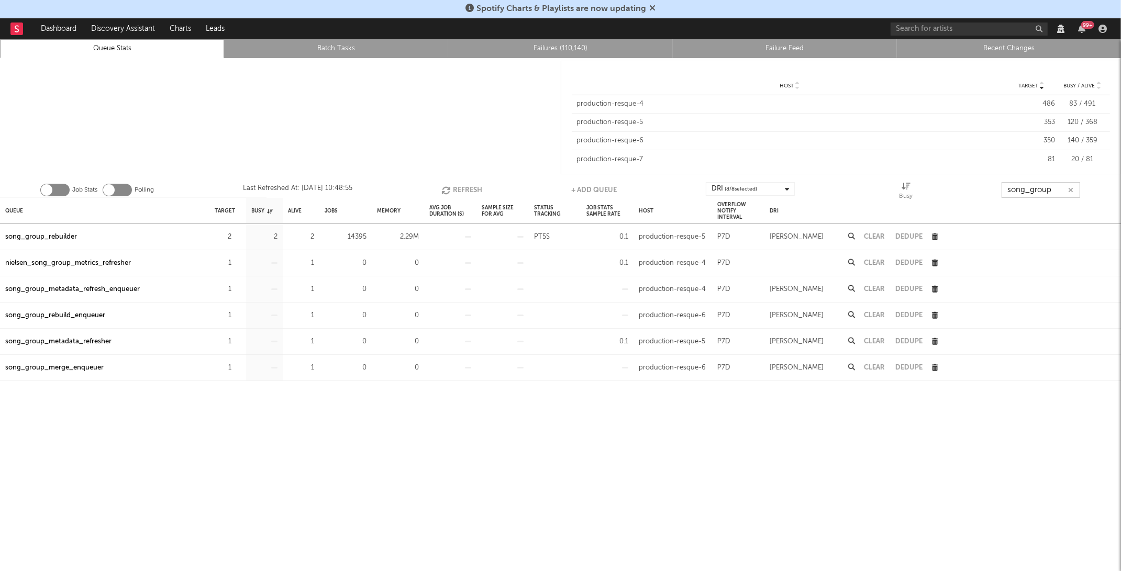
click at [466, 184] on button "Refresh" at bounding box center [461, 190] width 41 height 16
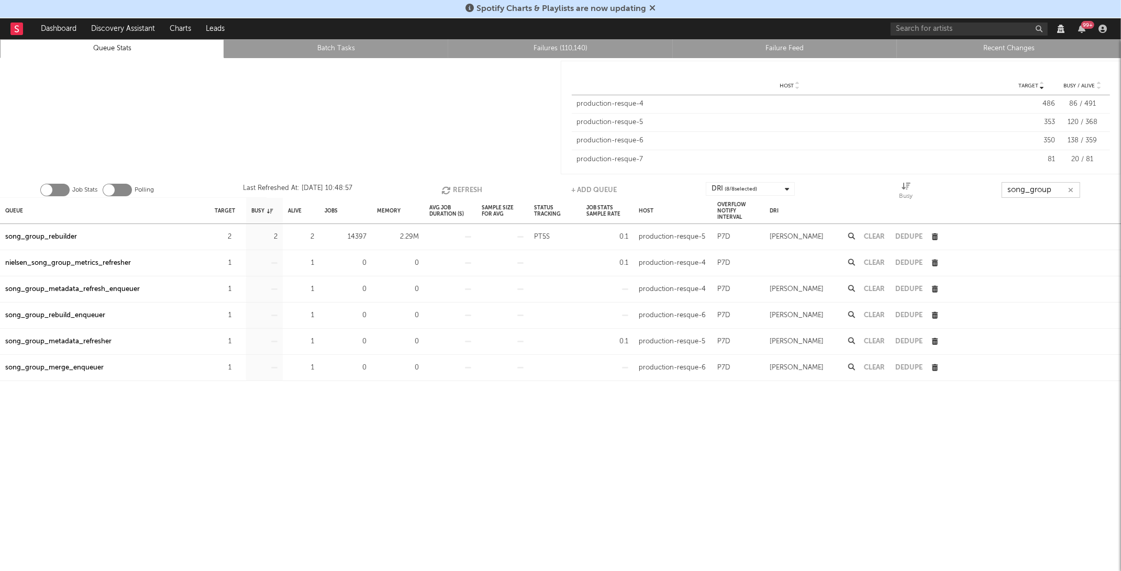
click at [466, 184] on button "Refresh" at bounding box center [461, 190] width 41 height 16
type input "song_group"
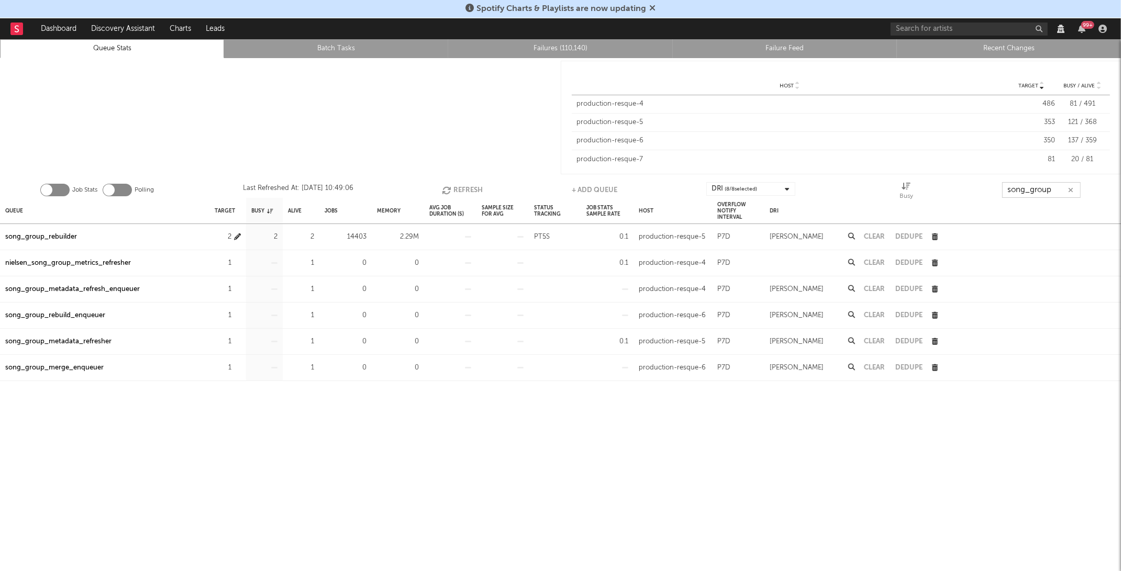
click at [238, 234] on icon "button" at bounding box center [237, 237] width 7 height 7
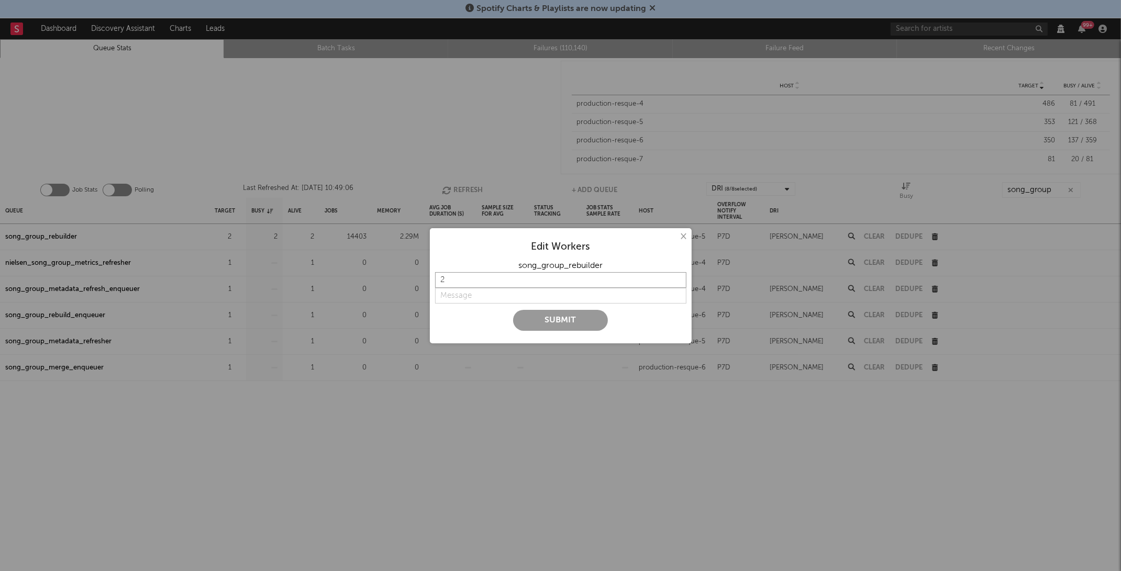
click at [458, 283] on input "2" at bounding box center [560, 280] width 251 height 16
type input "0"
click at [457, 292] on input "string" at bounding box center [560, 296] width 251 height 16
type input "off"
click at [545, 318] on button "Submit" at bounding box center [560, 320] width 95 height 21
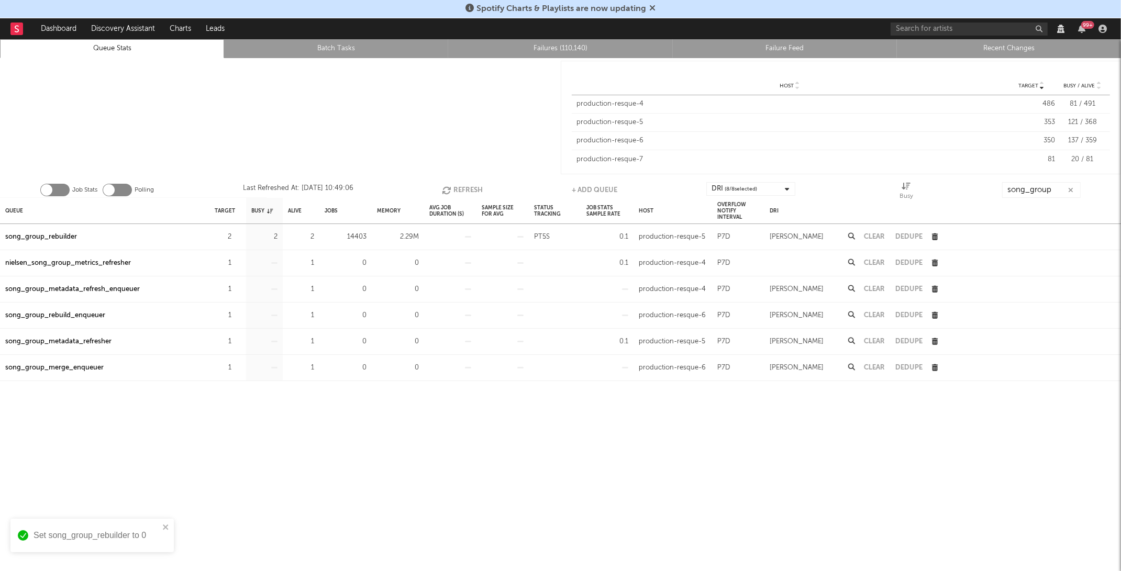
click at [1073, 190] on icon "button" at bounding box center [1071, 190] width 5 height 7
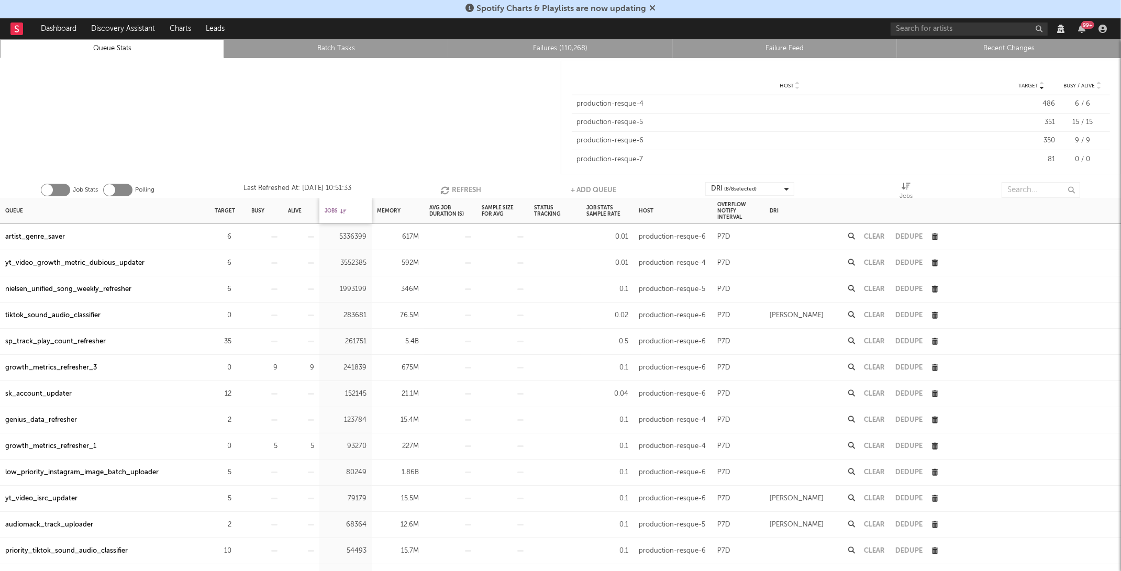
click at [334, 208] on div "Jobs" at bounding box center [335, 211] width 21 height 23
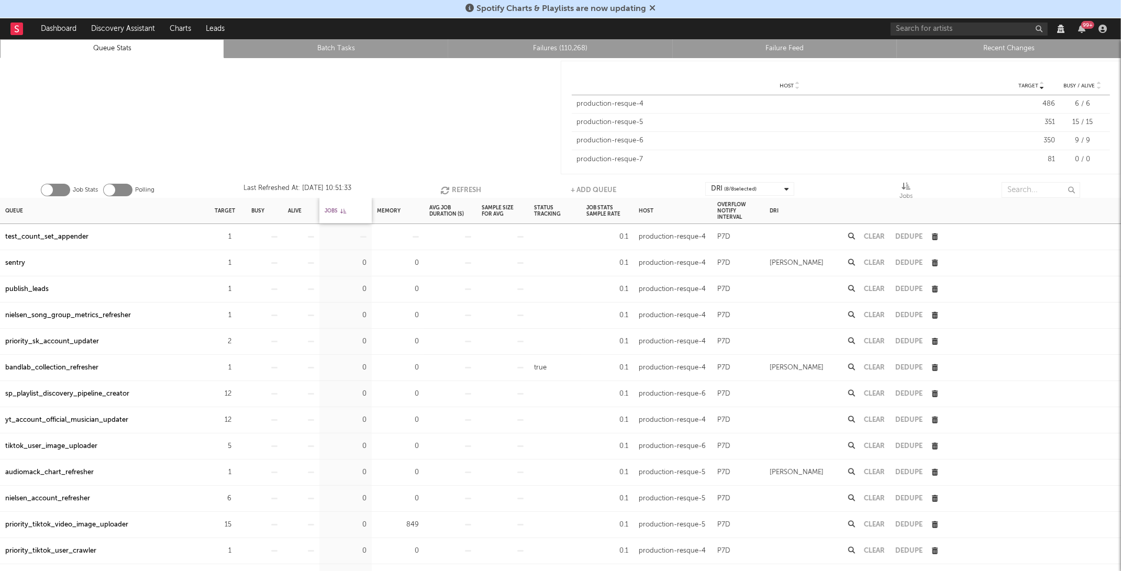
click at [334, 208] on div "Jobs" at bounding box center [335, 211] width 21 height 23
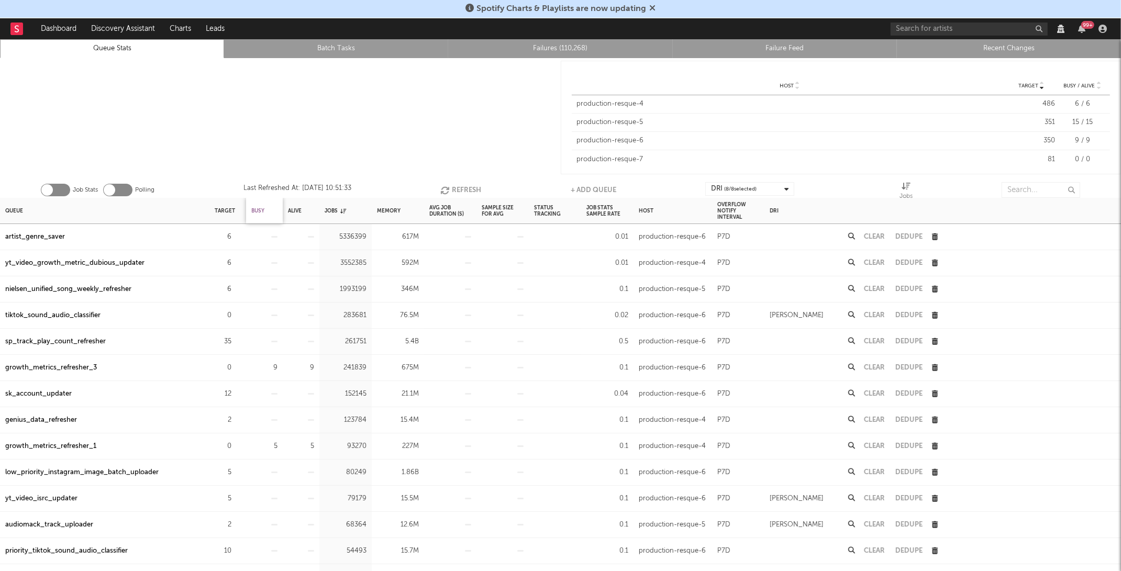
click at [252, 208] on div "Busy" at bounding box center [257, 211] width 13 height 23
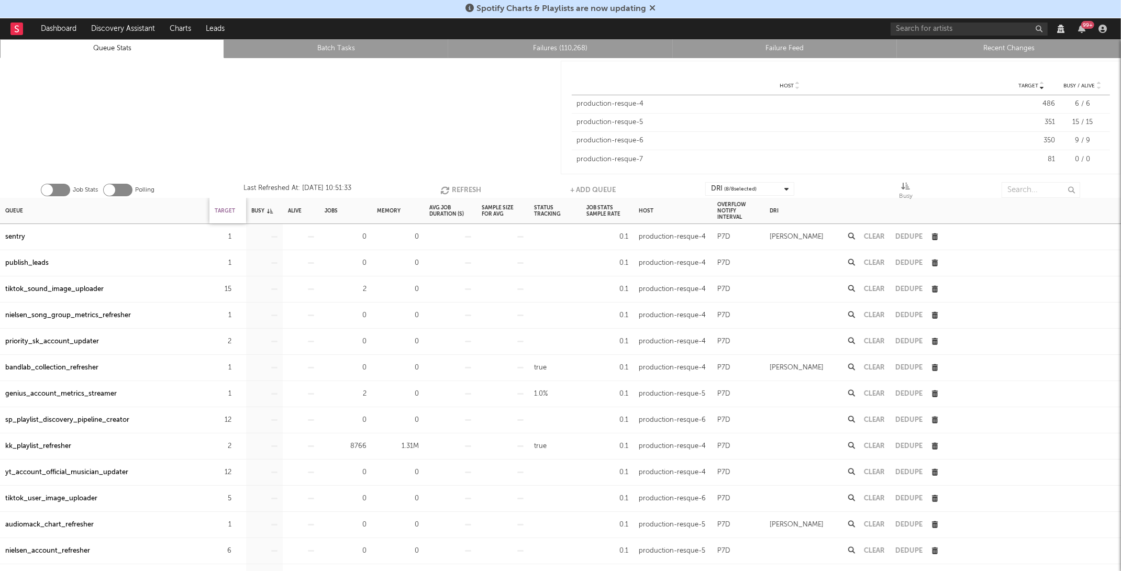
click at [222, 205] on div "Target" at bounding box center [225, 211] width 20 height 23
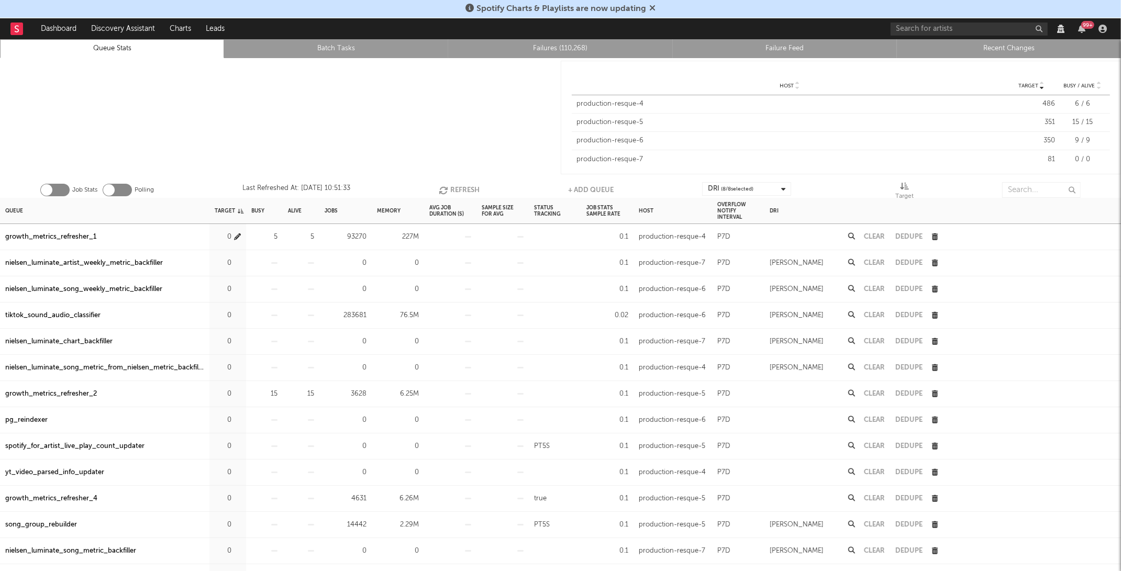
click at [237, 234] on icon "button" at bounding box center [237, 237] width 7 height 7
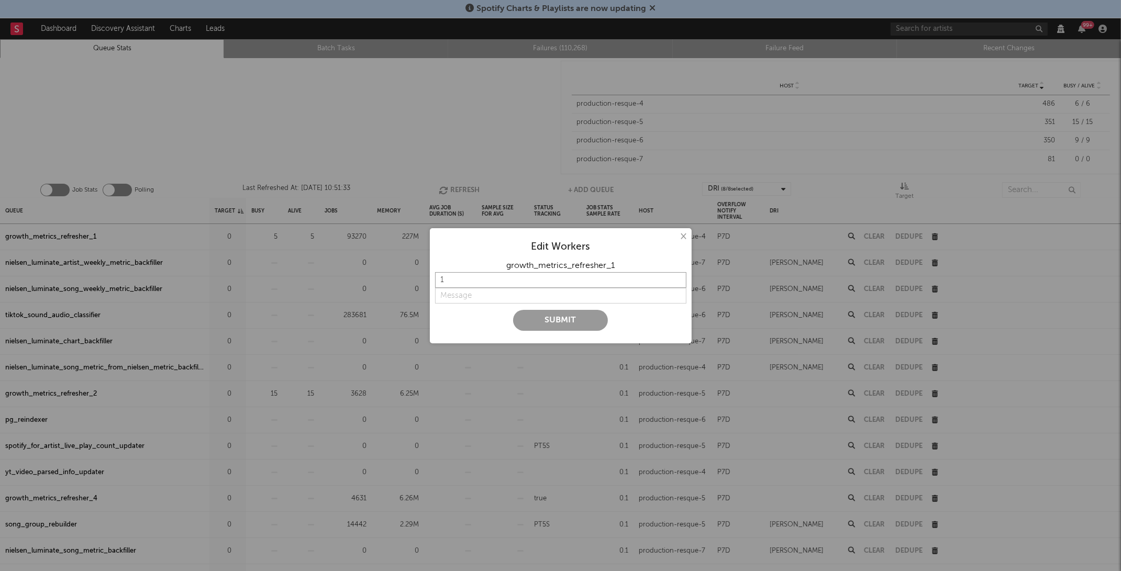
click at [474, 279] on input "1" at bounding box center [560, 280] width 251 height 16
type input "22"
click at [485, 295] on input "string" at bounding box center [560, 296] width 251 height 16
type input "on"
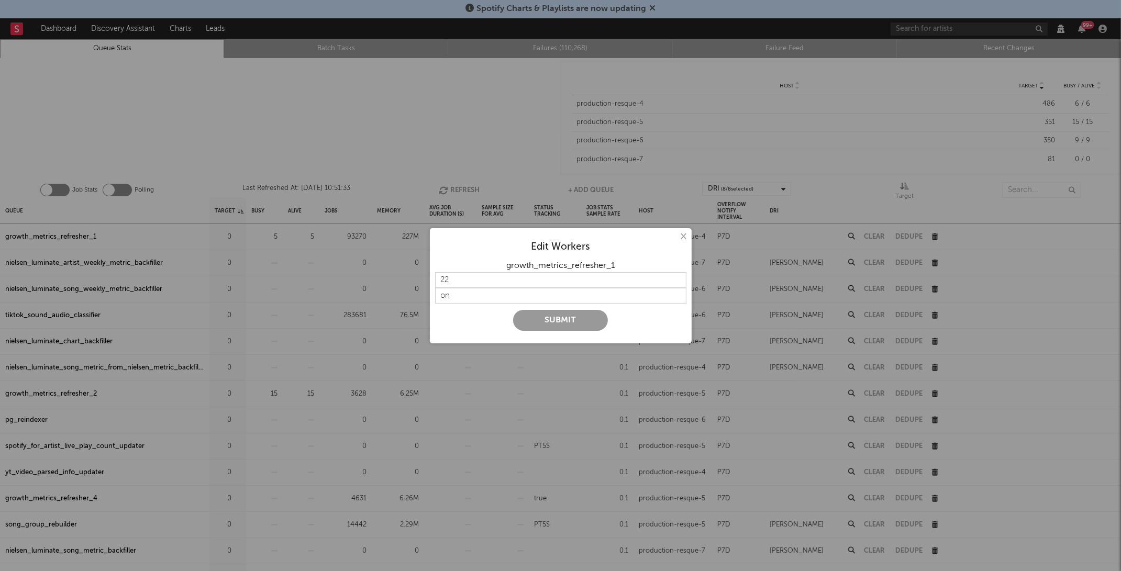
click at [576, 322] on button "Submit" at bounding box center [560, 320] width 95 height 21
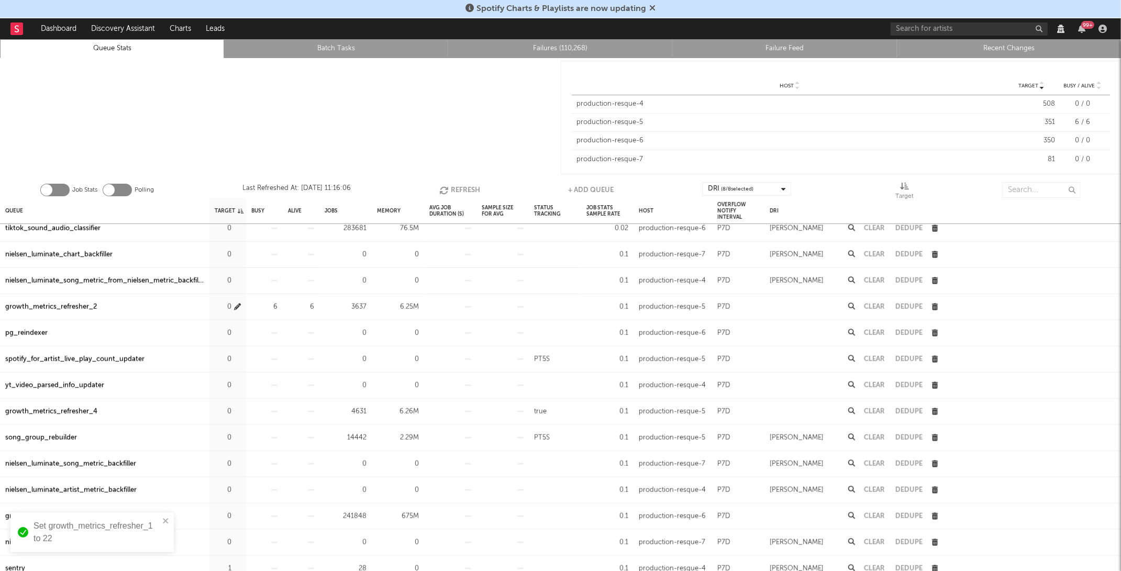
click at [238, 307] on icon "button" at bounding box center [237, 307] width 7 height 7
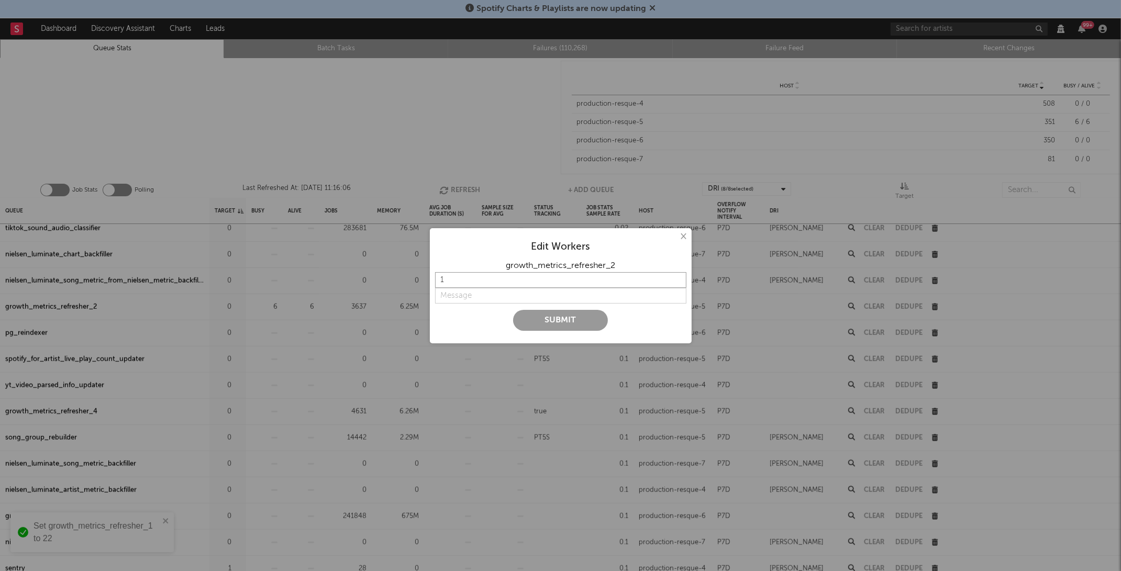
click at [494, 275] on input "1" at bounding box center [560, 280] width 251 height 16
type input "22"
click at [489, 300] on input "string" at bounding box center [560, 296] width 251 height 16
type input "on"
click at [536, 320] on button "Submit" at bounding box center [560, 320] width 95 height 21
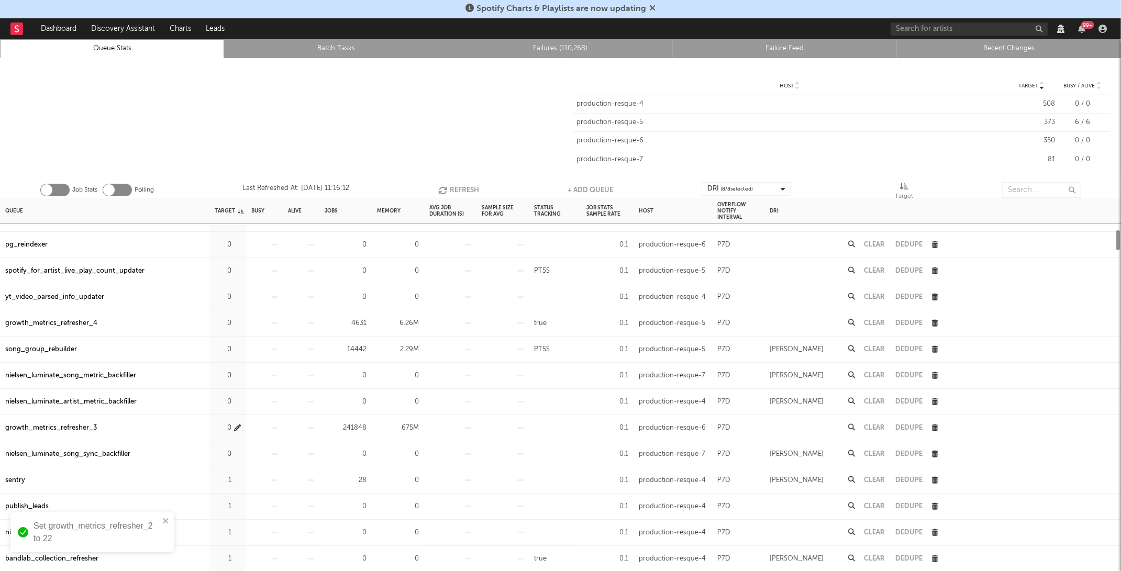
click at [229, 424] on div "0" at bounding box center [223, 428] width 17 height 13
click at [233, 424] on div "0" at bounding box center [228, 428] width 26 height 13
click at [238, 426] on icon "button" at bounding box center [237, 428] width 7 height 7
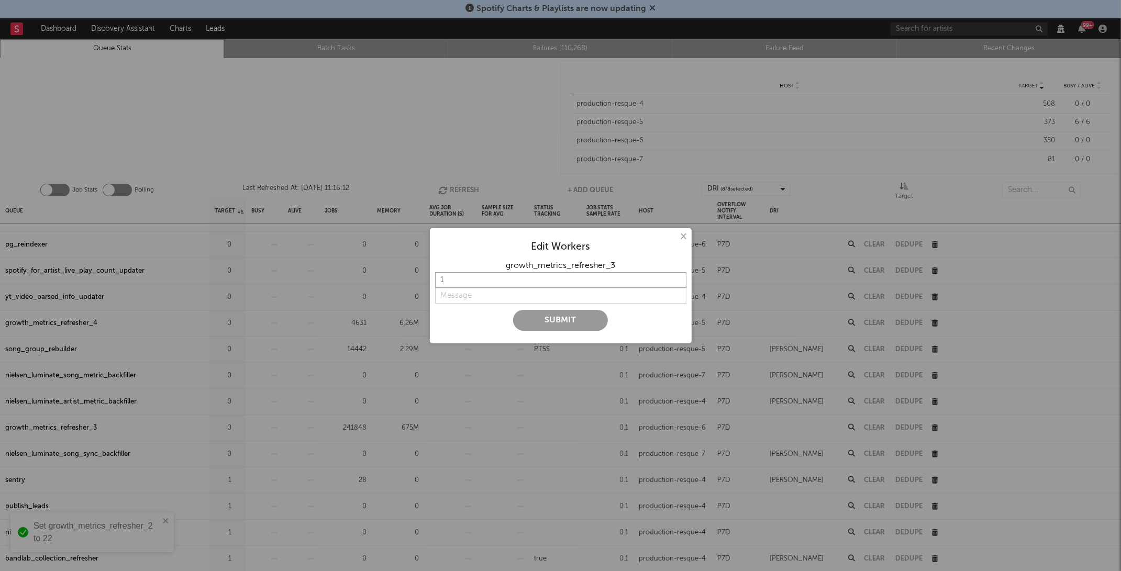
click at [452, 281] on input "1" at bounding box center [560, 280] width 251 height 16
type input "22"
click at [457, 294] on input "string" at bounding box center [560, 296] width 251 height 16
type input "on"
click at [535, 328] on button "Submit" at bounding box center [560, 320] width 95 height 21
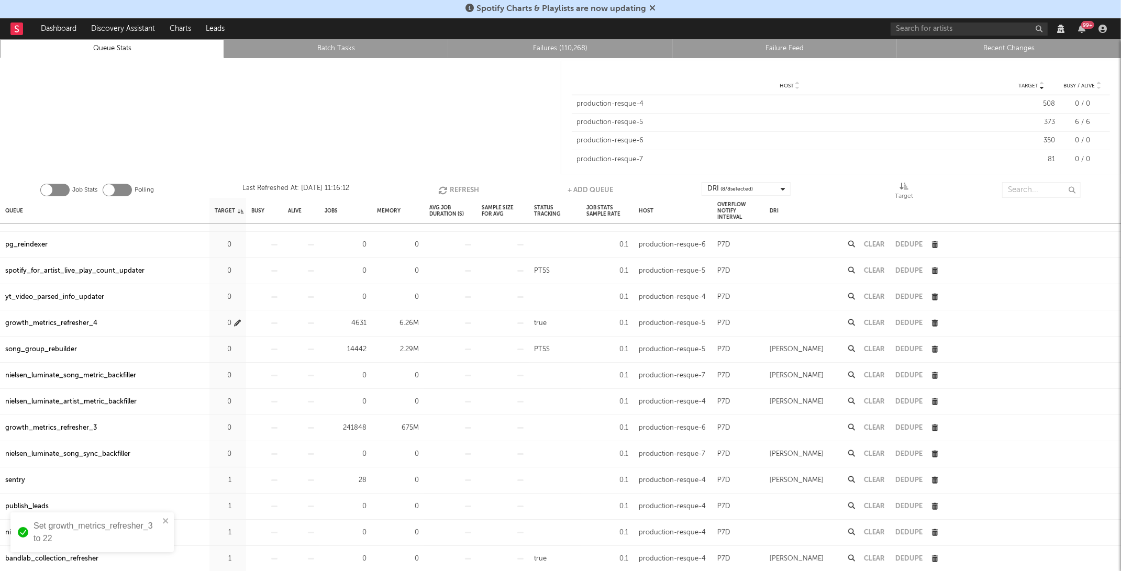
click at [236, 322] on icon "button" at bounding box center [237, 323] width 7 height 7
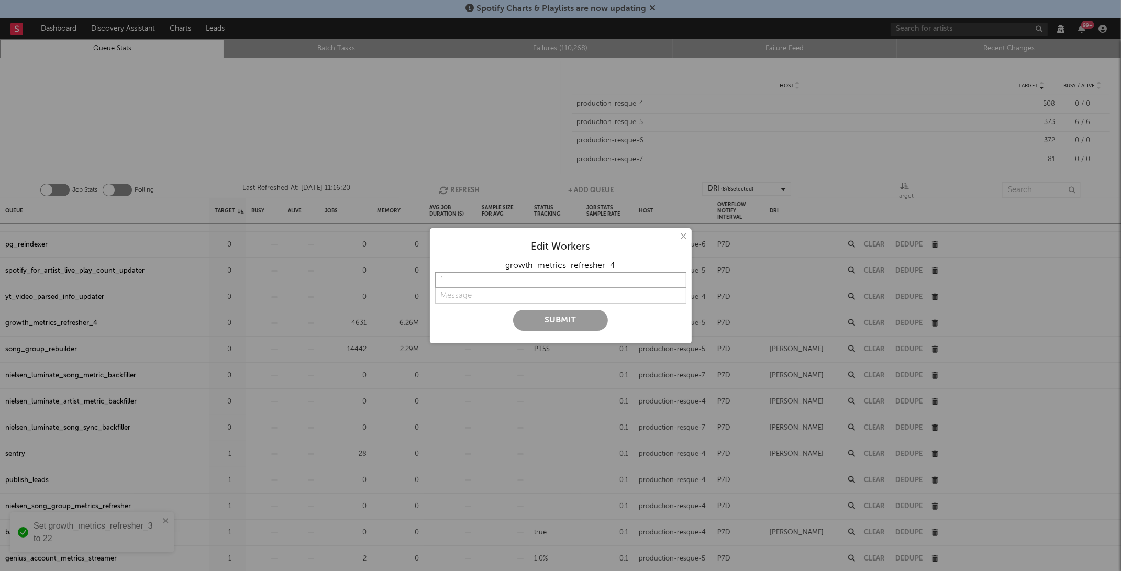
click at [480, 277] on input "1" at bounding box center [560, 280] width 251 height 16
type input "11"
click at [483, 300] on input "string" at bounding box center [560, 296] width 251 height 16
type input "on"
click at [531, 317] on button "Submit" at bounding box center [560, 320] width 95 height 21
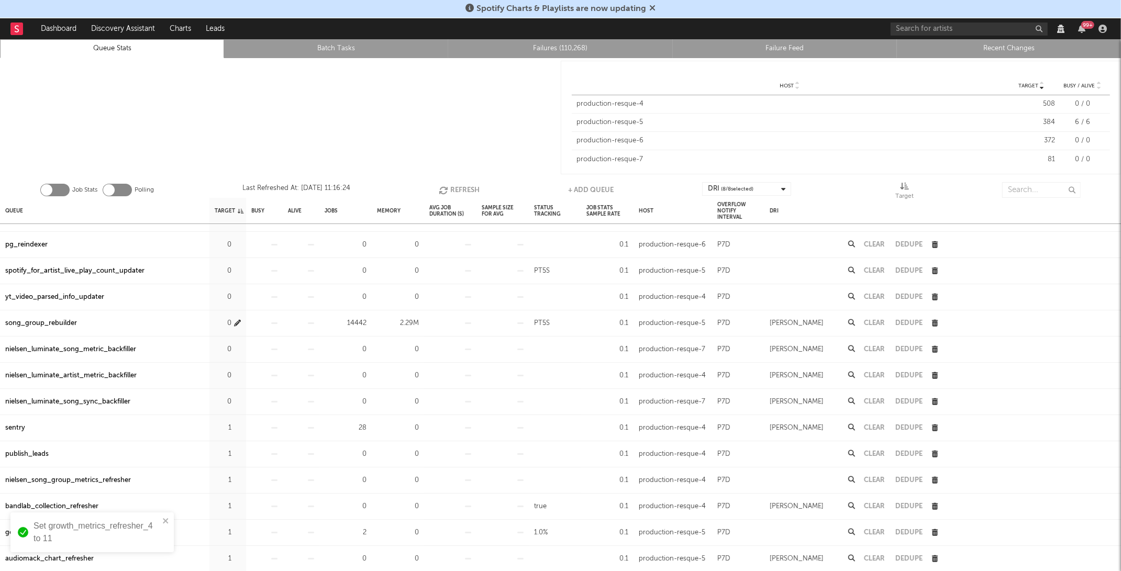
click at [236, 320] on icon "button" at bounding box center [237, 323] width 7 height 7
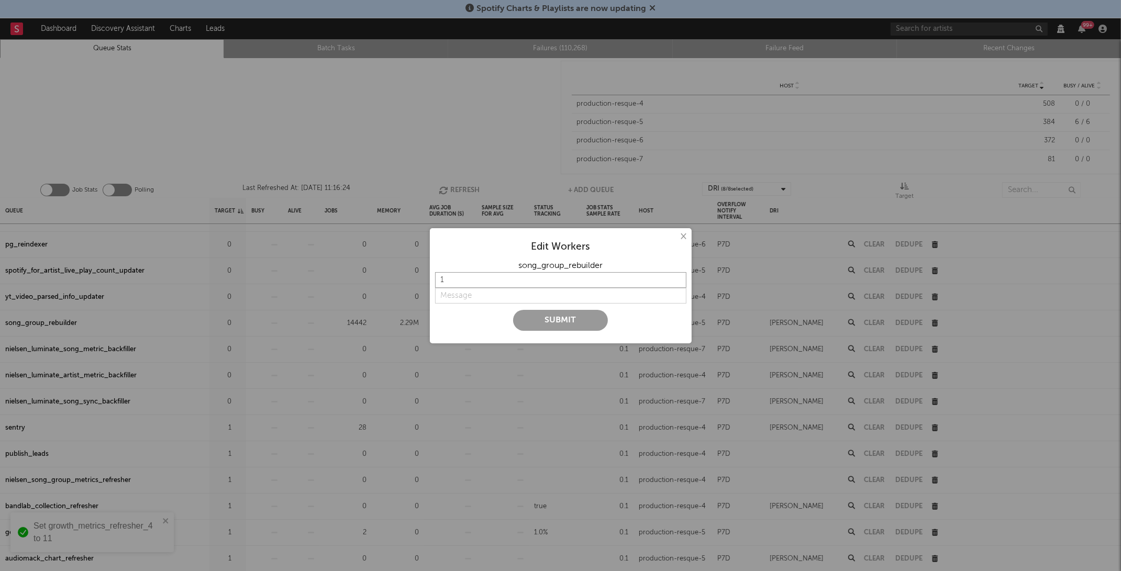
click at [472, 273] on input "1" at bounding box center [560, 280] width 251 height 16
type input "2"
click at [465, 294] on input "string" at bounding box center [560, 296] width 251 height 16
type input "on"
click at [513, 310] on button "Submit" at bounding box center [560, 320] width 95 height 21
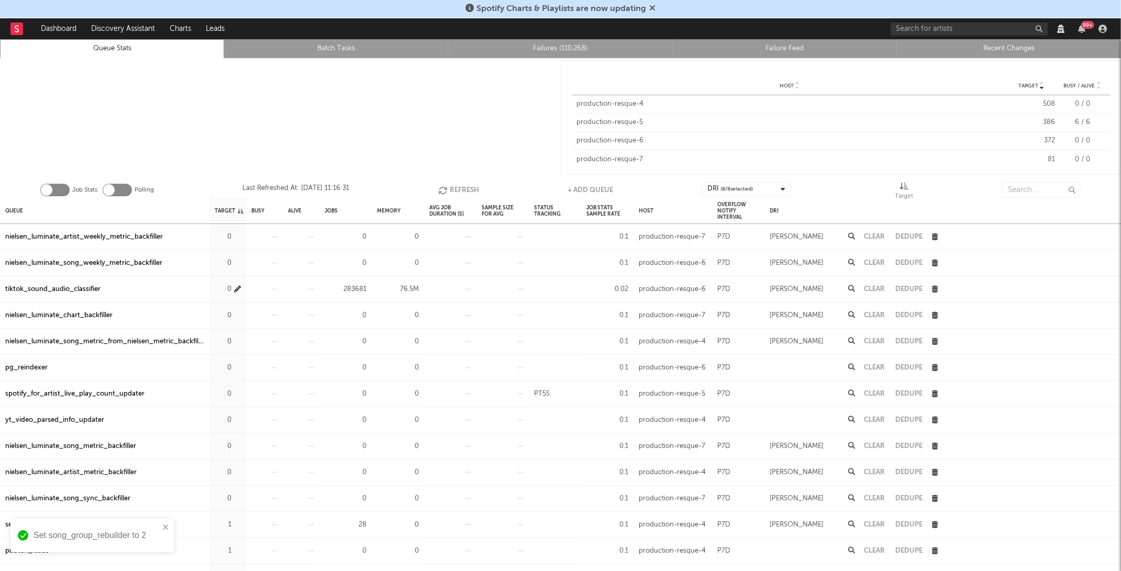
click at [240, 286] on icon "button" at bounding box center [237, 289] width 7 height 7
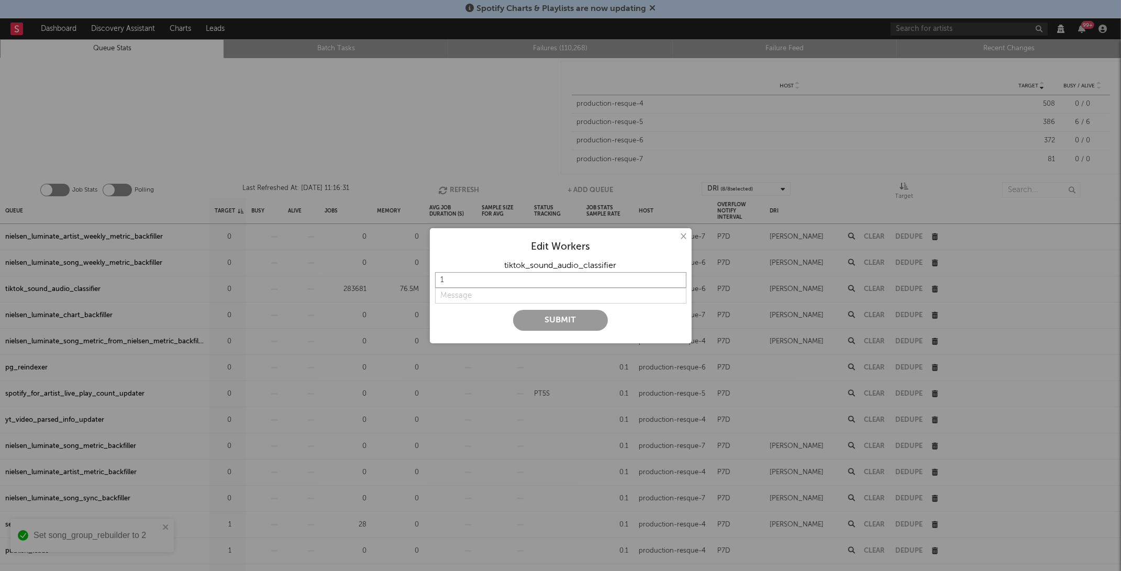
click at [468, 286] on input "1" at bounding box center [560, 280] width 251 height 16
type input "10"
click at [476, 296] on input "string" at bounding box center [560, 296] width 251 height 16
type input "on"
click at [522, 319] on button "Submit" at bounding box center [560, 320] width 95 height 21
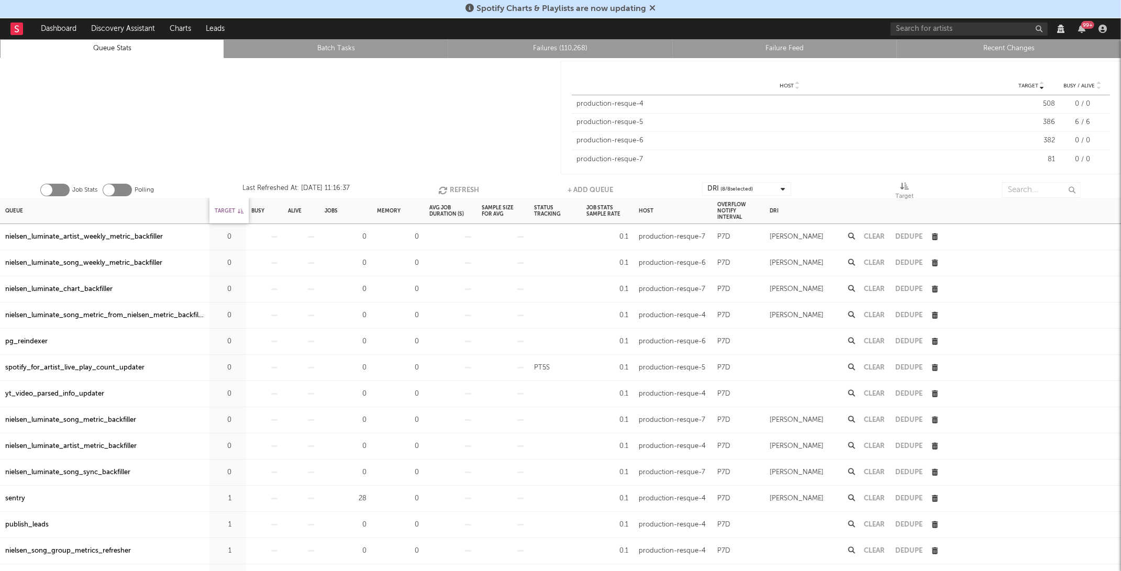
click at [241, 218] on div "Target" at bounding box center [229, 211] width 29 height 23
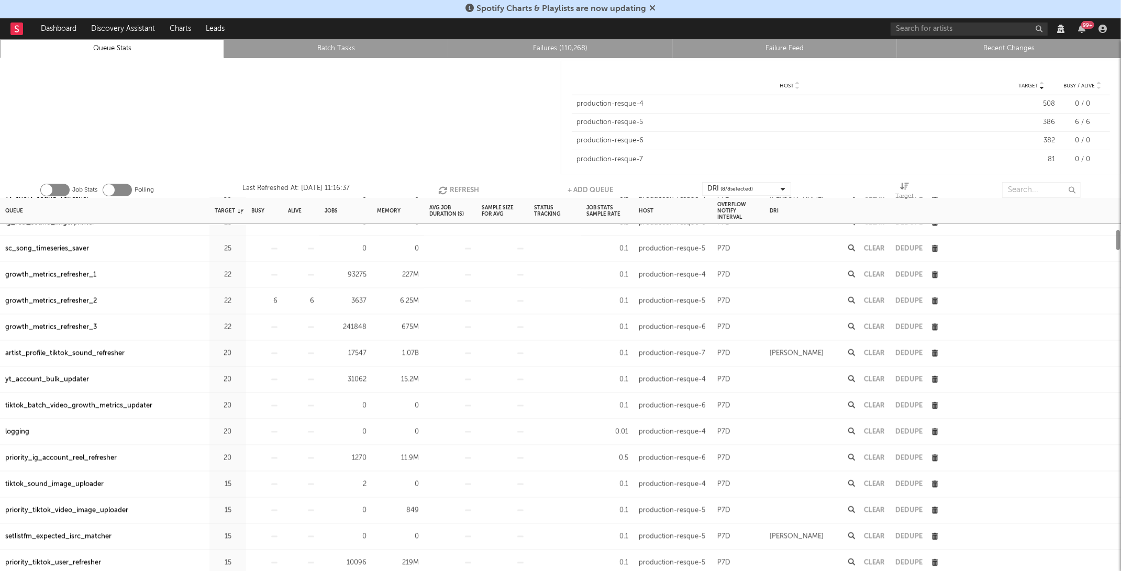
scroll to position [1, 0]
